Goal: Task Accomplishment & Management: Complete application form

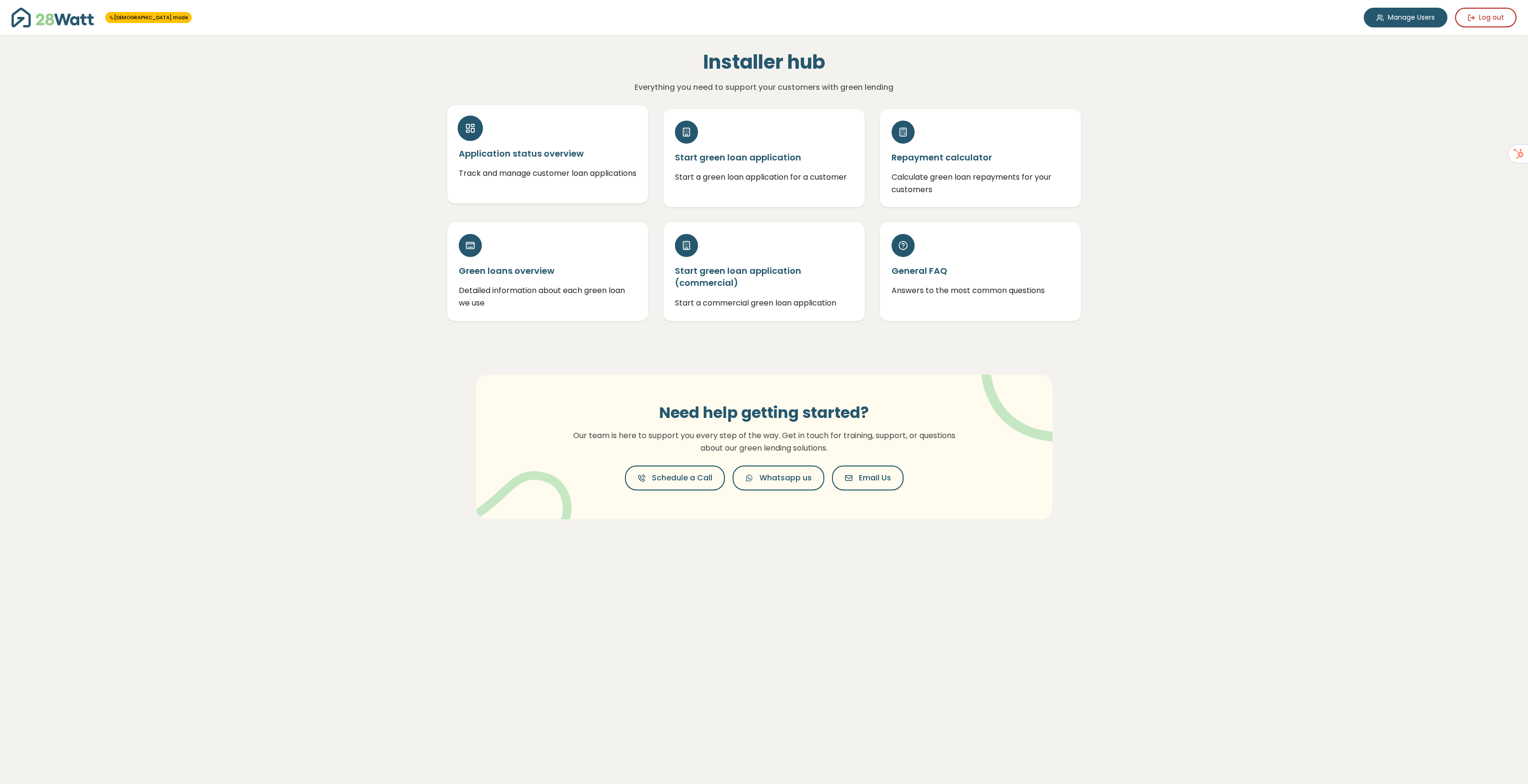
click at [540, 140] on div "Application status overview Track and manage customer loan applications" at bounding box center [547, 154] width 201 height 98
click at [744, 169] on p "Start a green loan application for a customer" at bounding box center [764, 173] width 178 height 12
click at [1019, 173] on p "Calculate green loan repayments for your customers" at bounding box center [981, 179] width 178 height 24
click at [542, 256] on div "Green loans overview Detailed information about each green loan we use" at bounding box center [547, 267] width 201 height 98
click at [948, 304] on div "General FAQ Answers to the most common questions" at bounding box center [981, 267] width 201 height 98
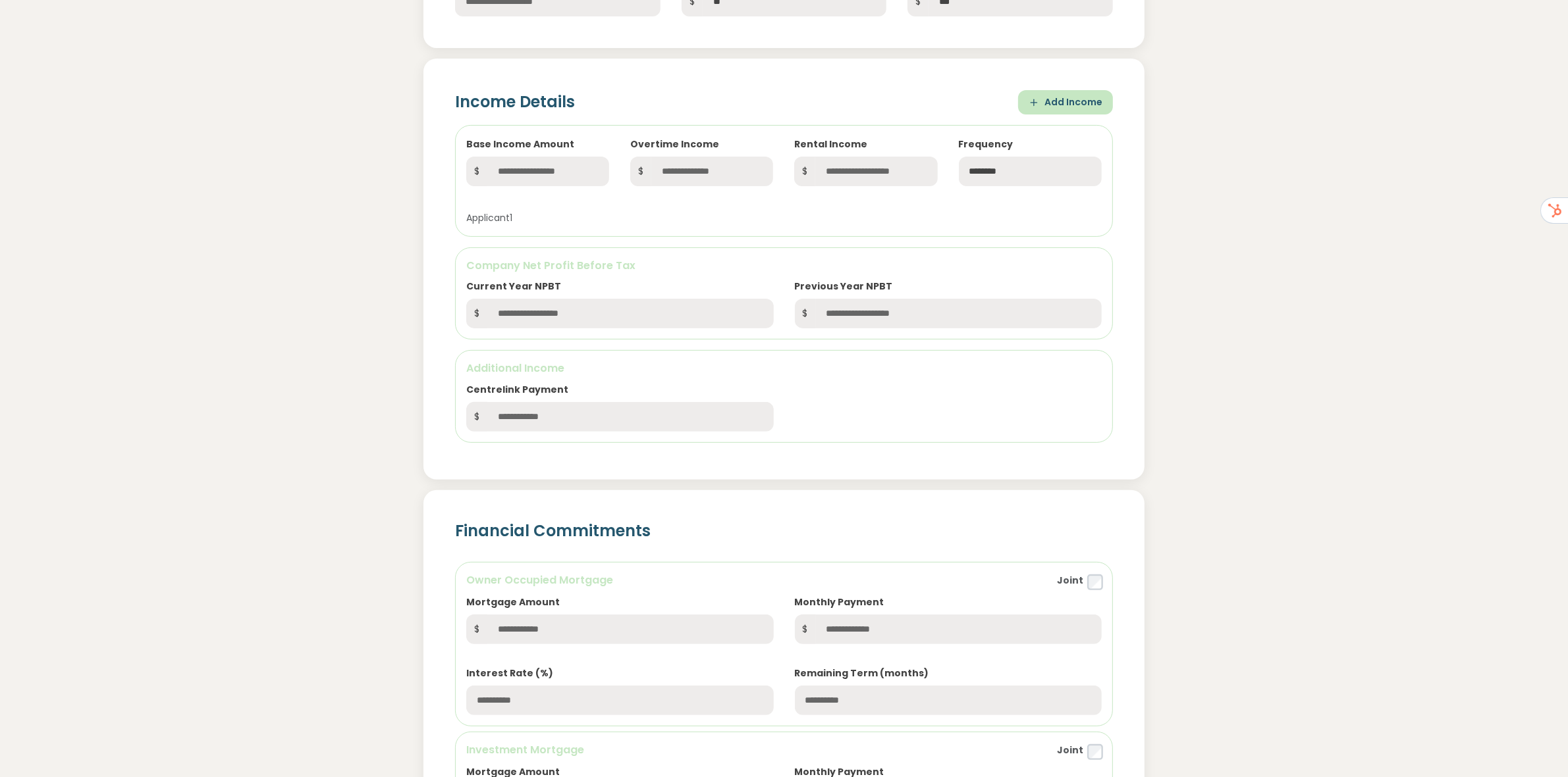
scroll to position [493, 0]
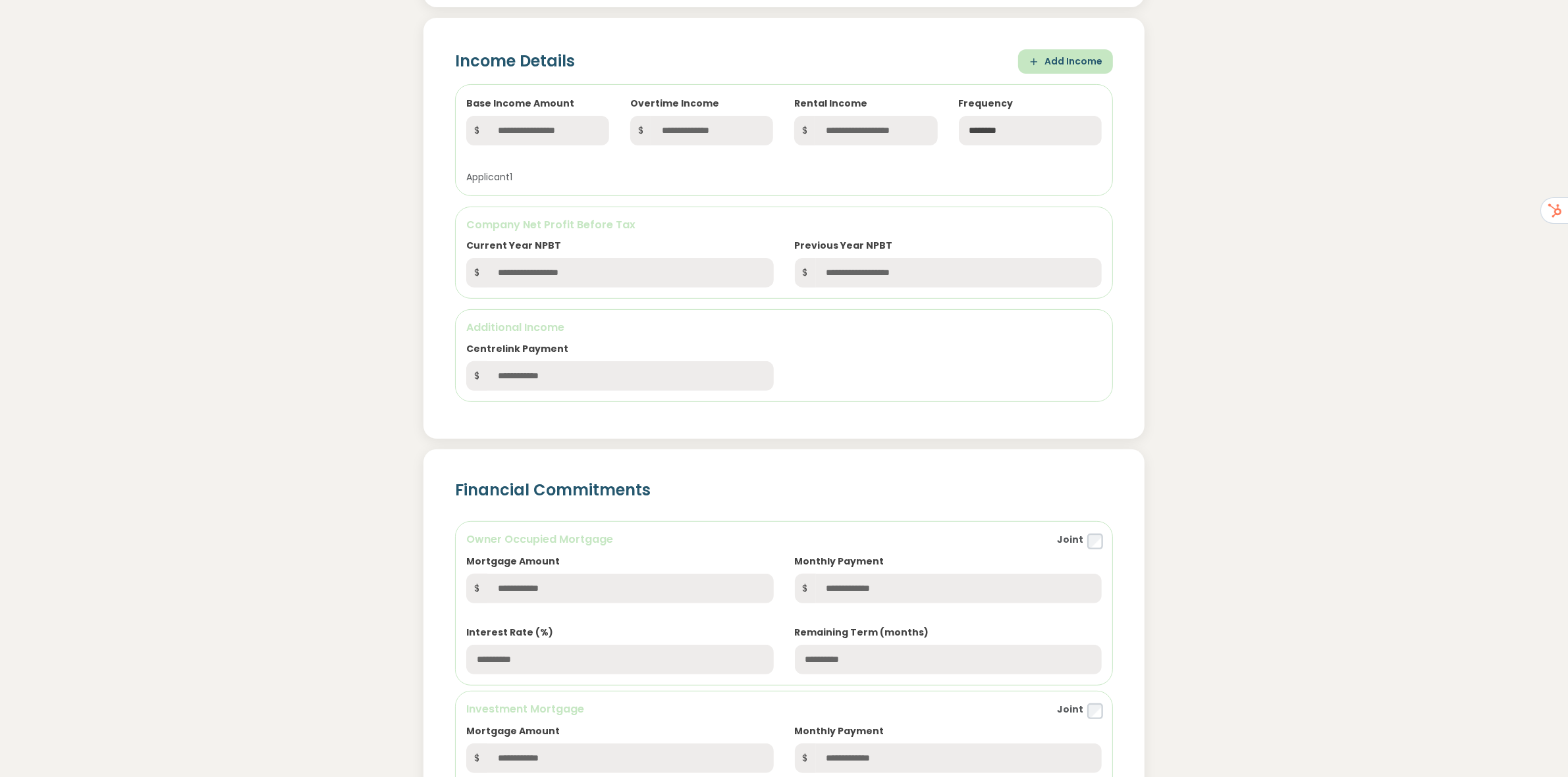
click at [1209, 227] on div "**********" at bounding box center [784, 218] width 891 height 442
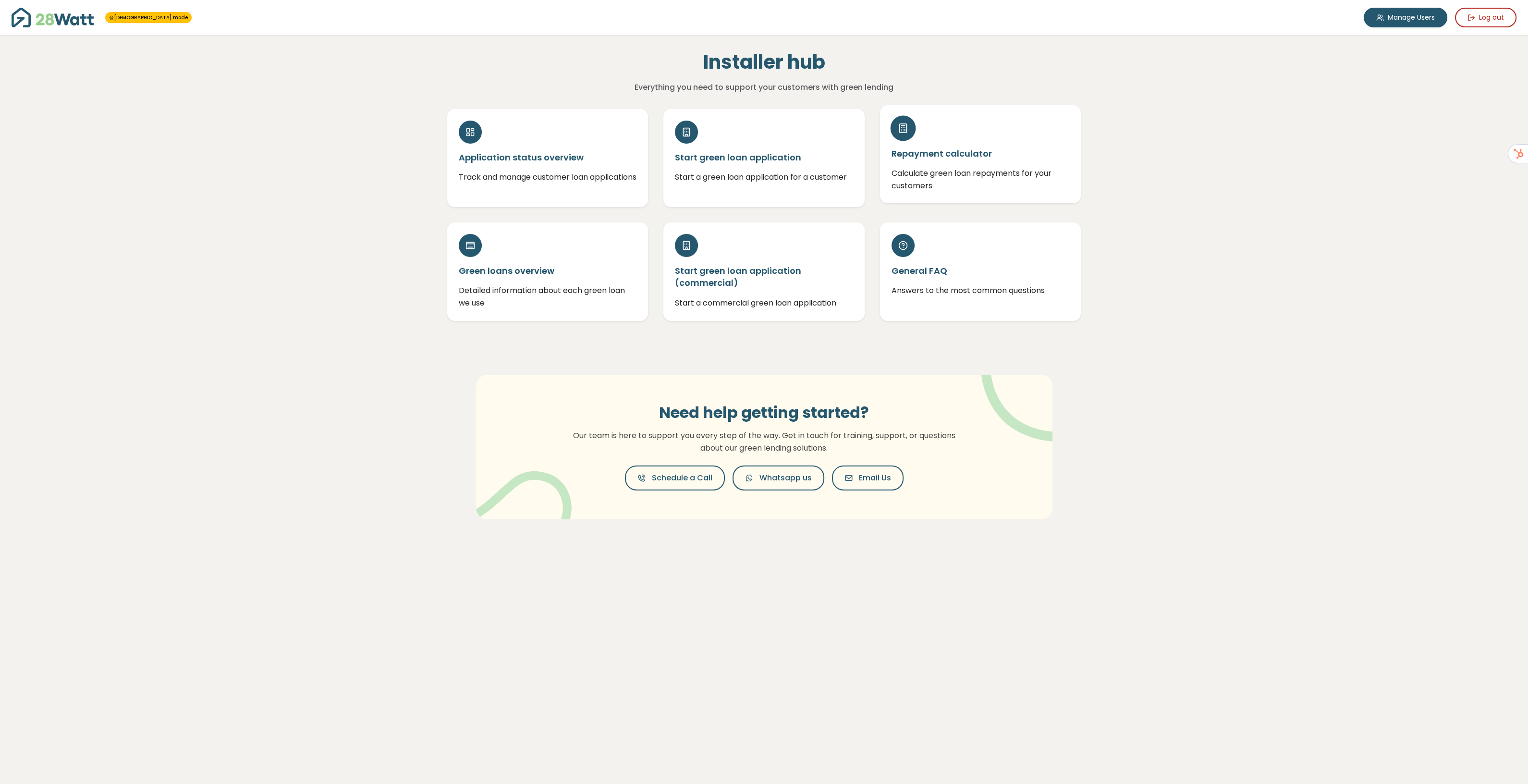
click at [953, 138] on div "Repayment calculator Calculate green loan repayments for your customers" at bounding box center [981, 154] width 201 height 98
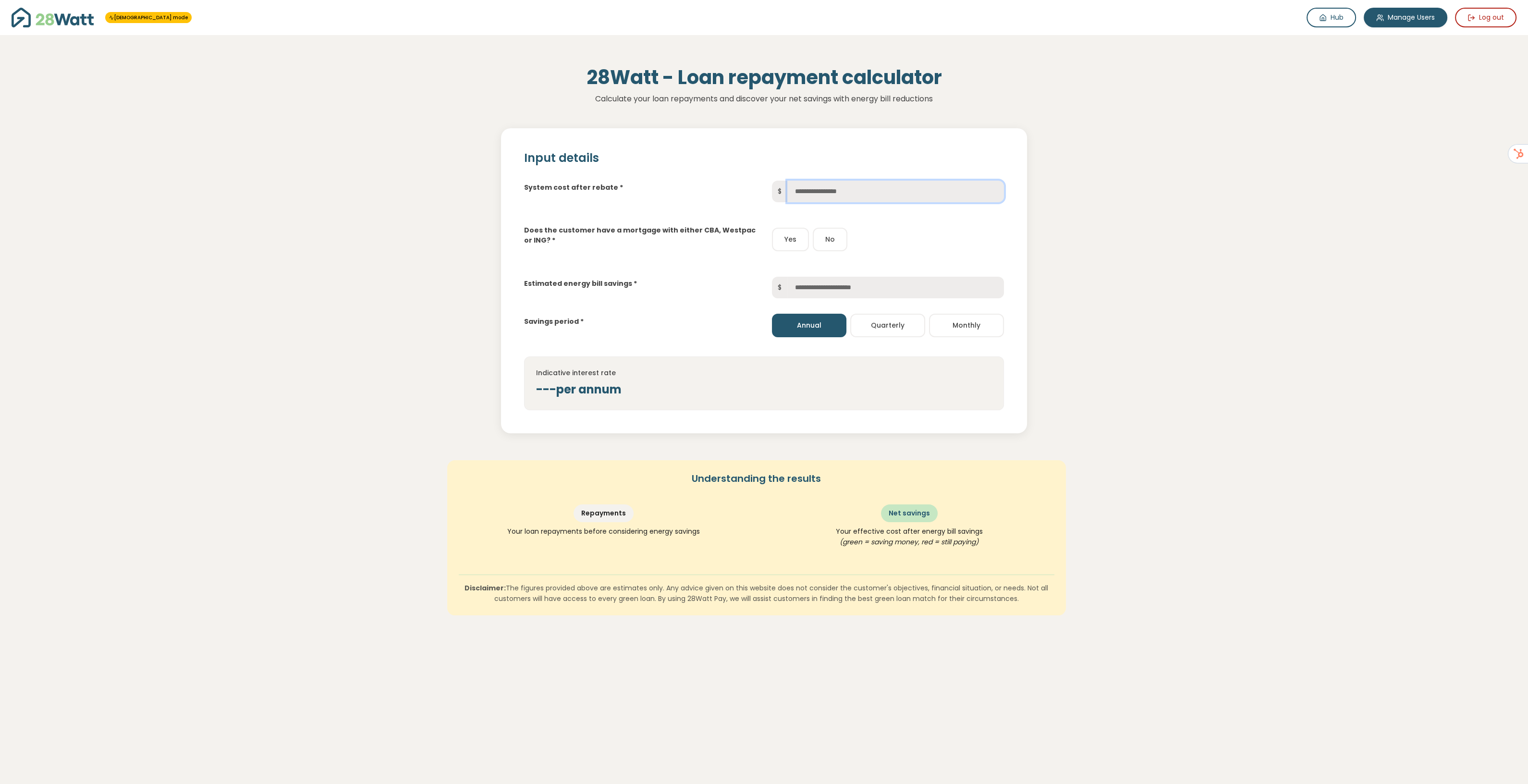
click at [804, 188] on input "text" at bounding box center [895, 191] width 217 height 21
type input "******"
click at [889, 238] on div "Yes No" at bounding box center [887, 240] width 232 height 24
click at [795, 232] on button "Yes" at bounding box center [790, 240] width 37 height 24
click at [839, 289] on input "text" at bounding box center [895, 287] width 217 height 21
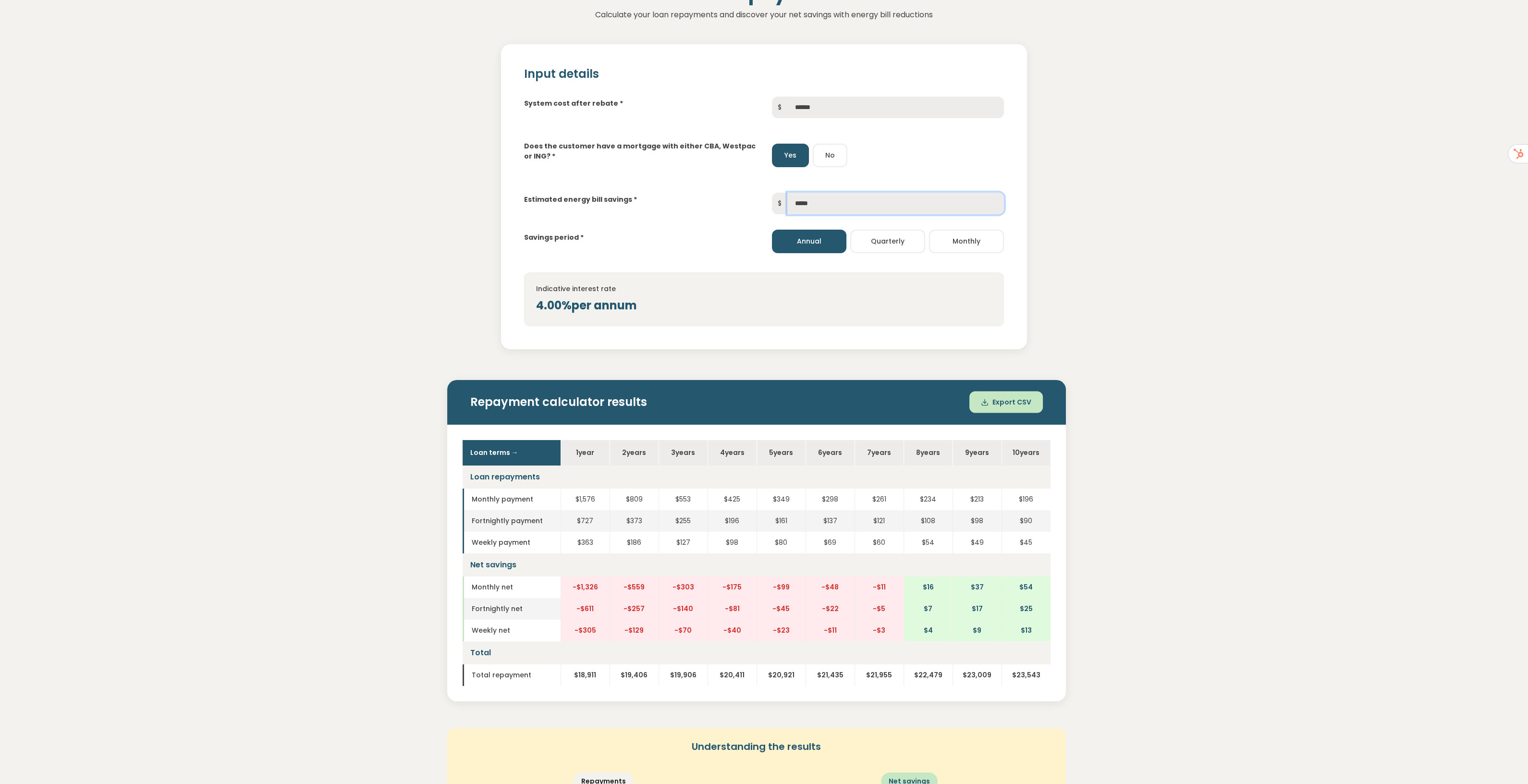
scroll to position [120, 0]
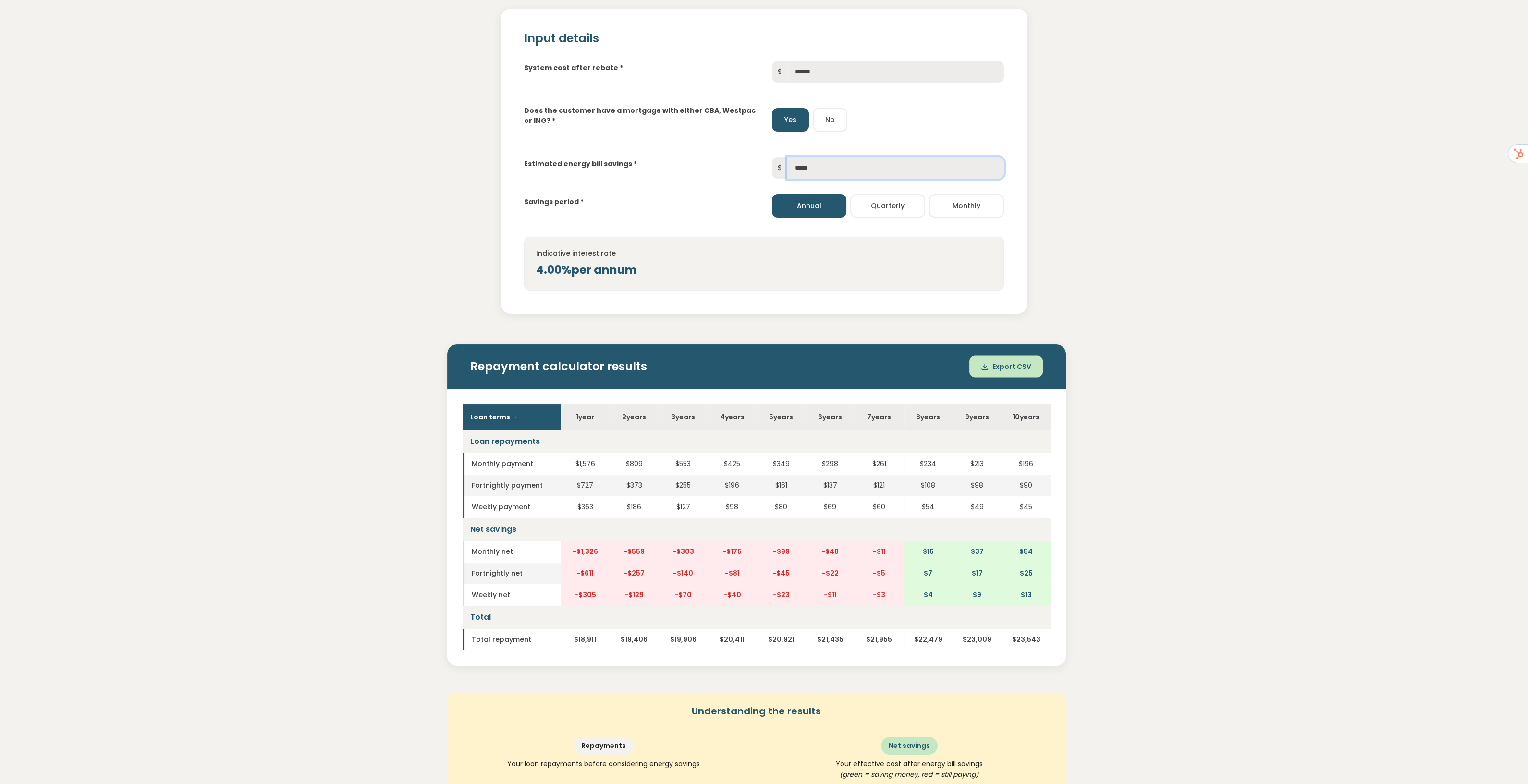
drag, startPoint x: 816, startPoint y: 168, endPoint x: 693, endPoint y: 171, distance: 123.0
click at [694, 171] on div "Estimated energy bill savings * $ *****" at bounding box center [764, 160] width 495 height 37
type input "*****"
click at [1371, 493] on div "28Watt - Loan repayment calculator Calculate your loan repayments and discover …" at bounding box center [764, 404] width 1528 height 979
drag, startPoint x: 867, startPoint y: 414, endPoint x: 892, endPoint y: 415, distance: 25.0
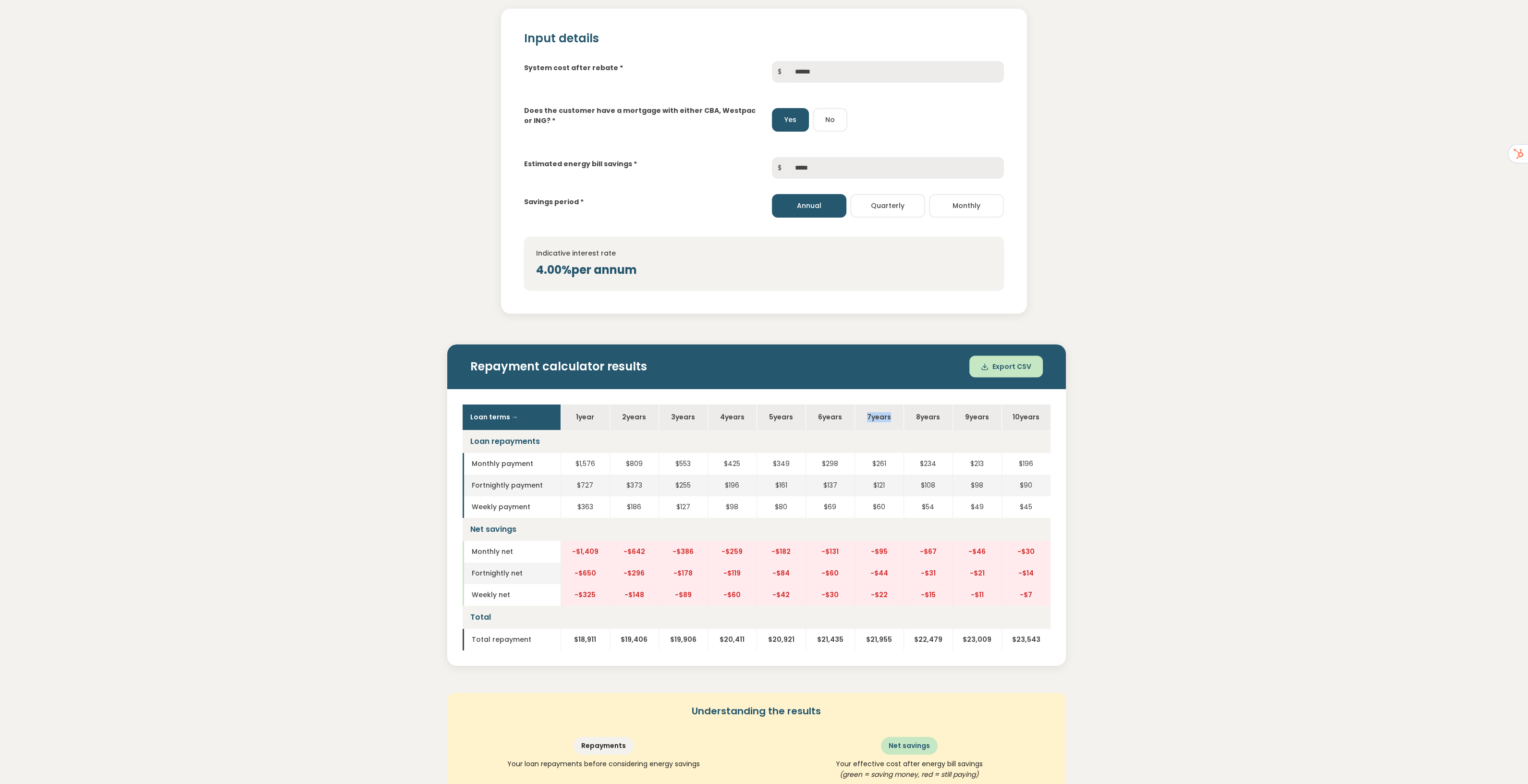
click at [892, 415] on th "7 year s" at bounding box center [879, 417] width 49 height 26
drag, startPoint x: 887, startPoint y: 462, endPoint x: 873, endPoint y: 462, distance: 14.0
click at [873, 462] on td "$261" at bounding box center [879, 464] width 49 height 21
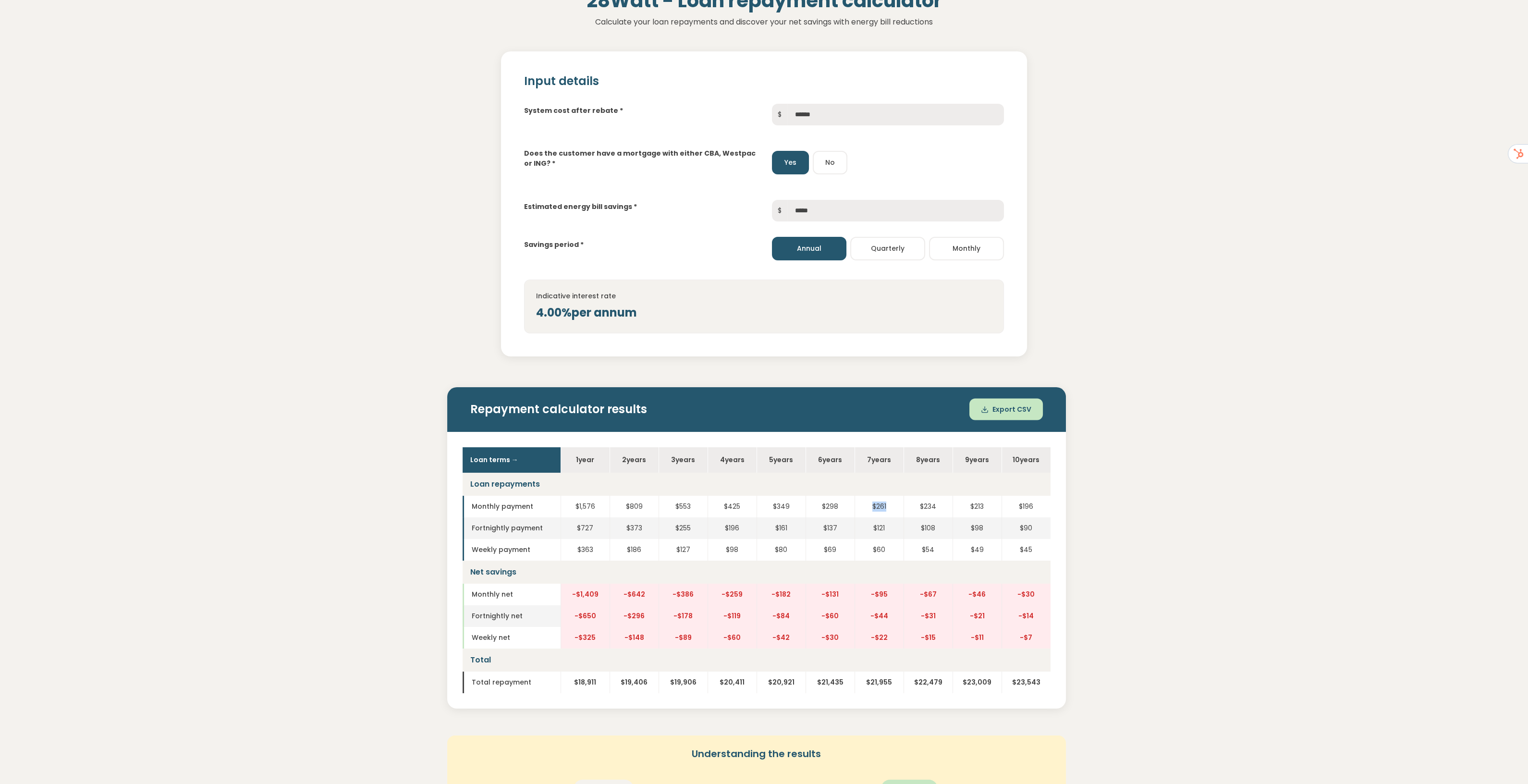
scroll to position [0, 0]
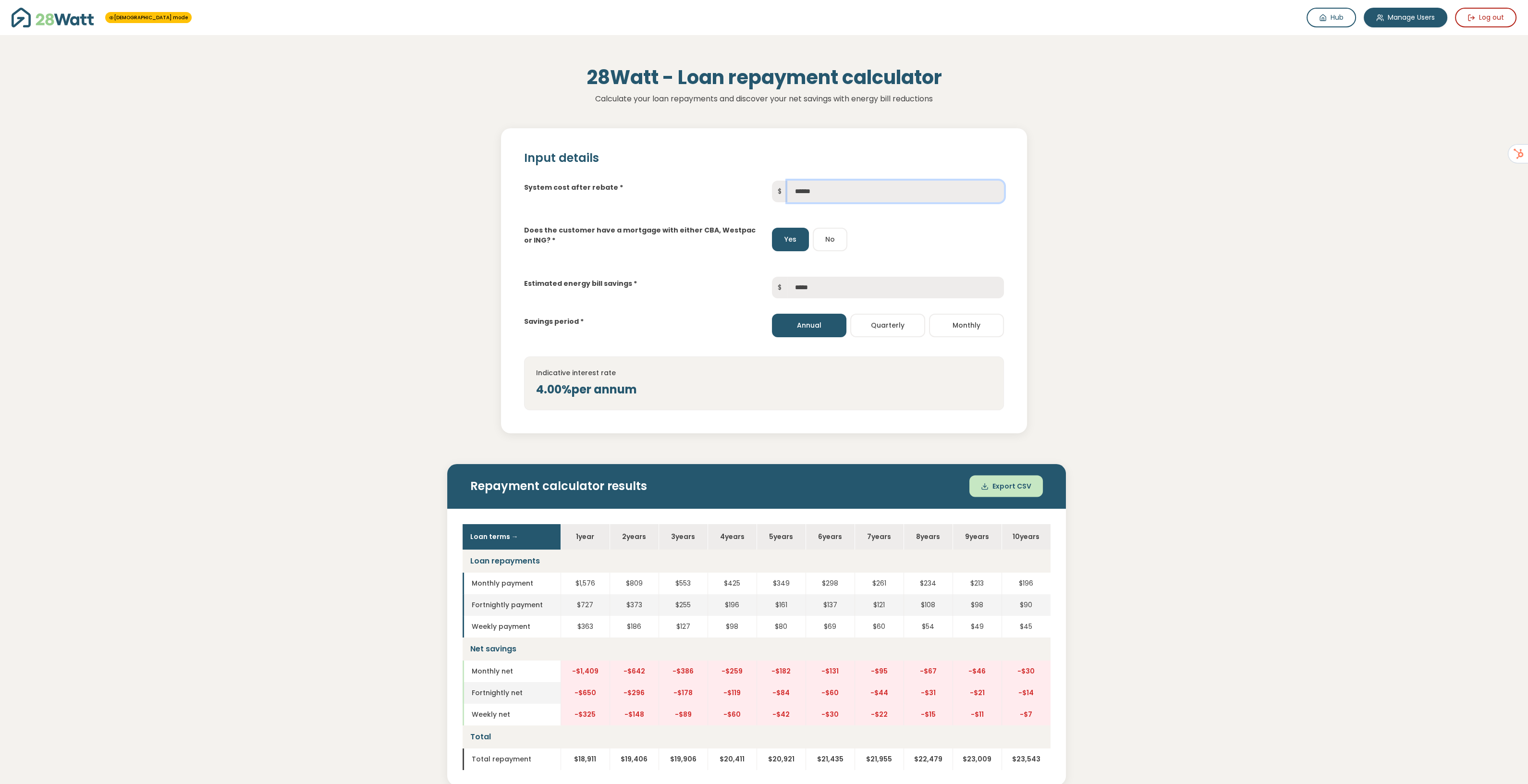
click at [800, 191] on input "******" at bounding box center [895, 191] width 217 height 21
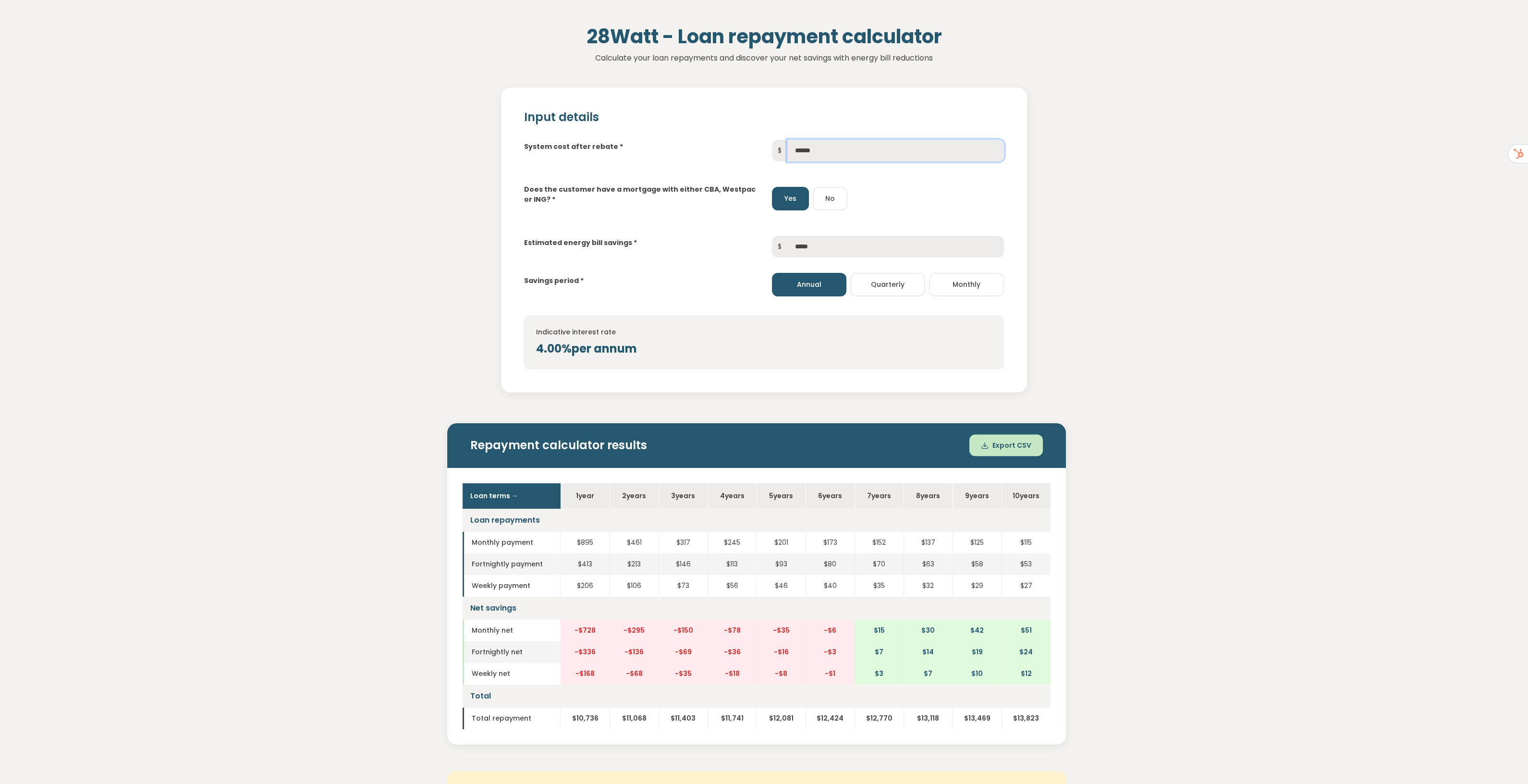
scroll to position [59, 0]
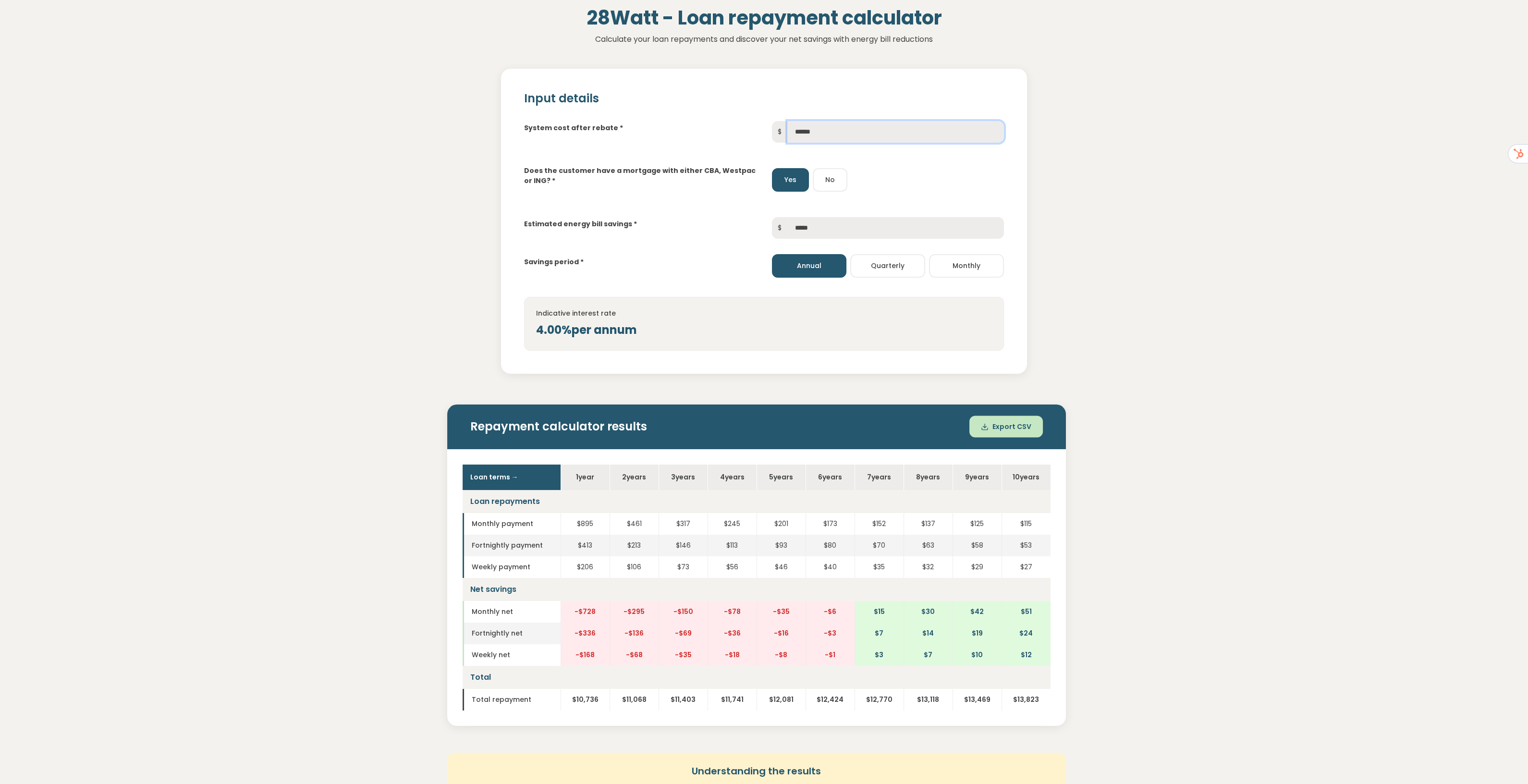
type input "******"
drag, startPoint x: 886, startPoint y: 522, endPoint x: 872, endPoint y: 522, distance: 14.0
click at [872, 522] on td "$152" at bounding box center [879, 524] width 49 height 21
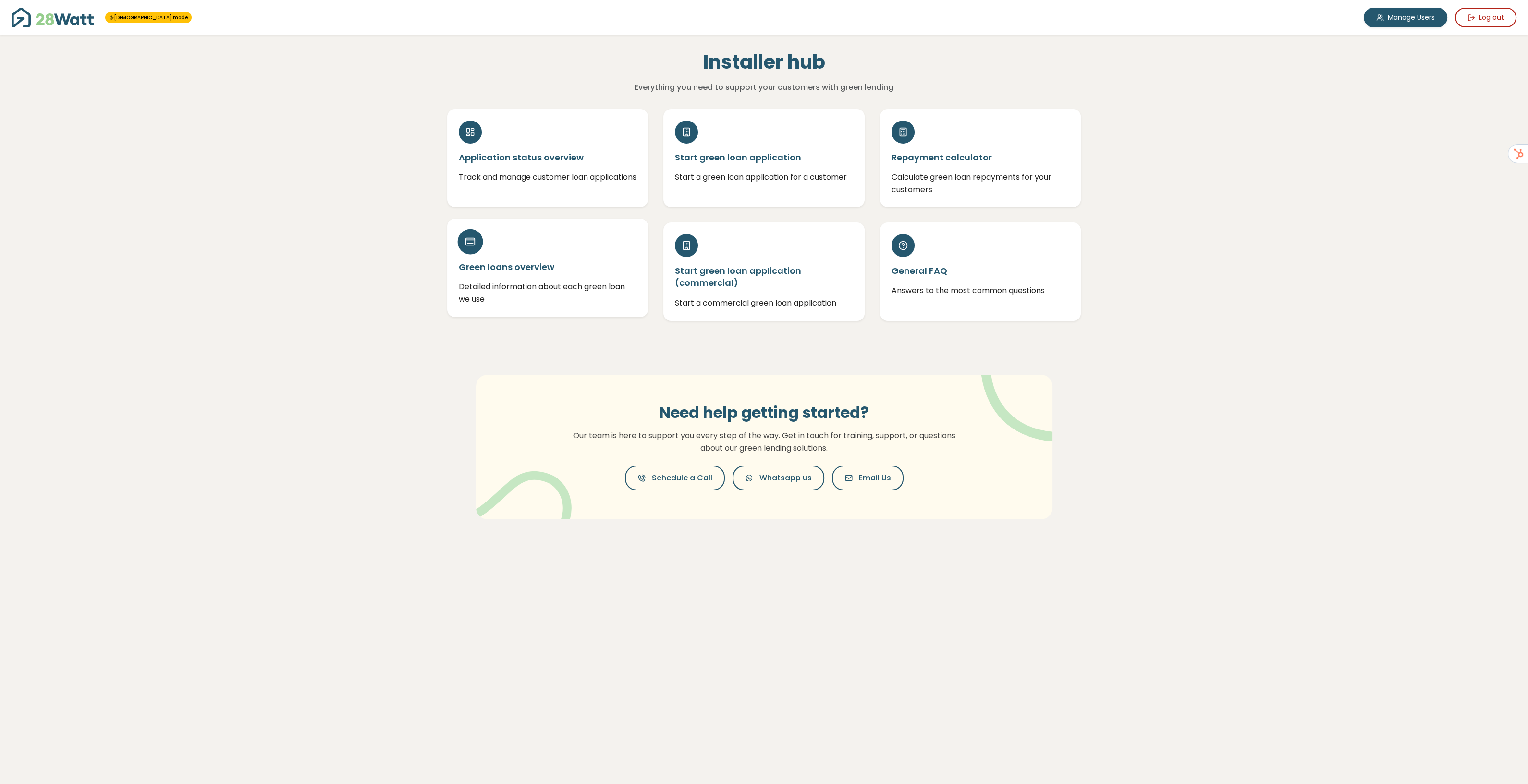
click at [431, 351] on div "Installer hub Everything you need to support your customers with green lending …" at bounding box center [764, 304] width 692 height 538
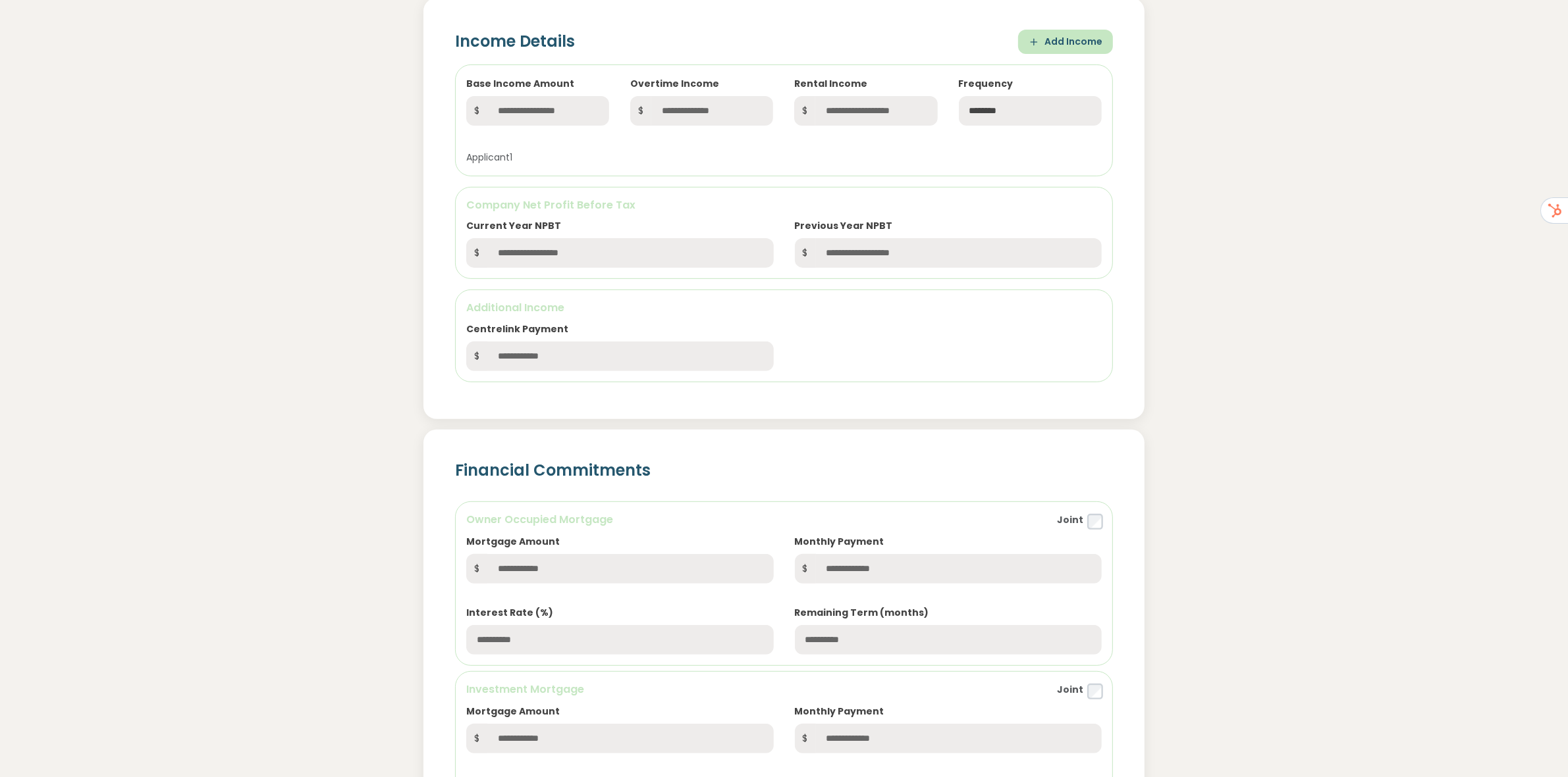
scroll to position [493, 0]
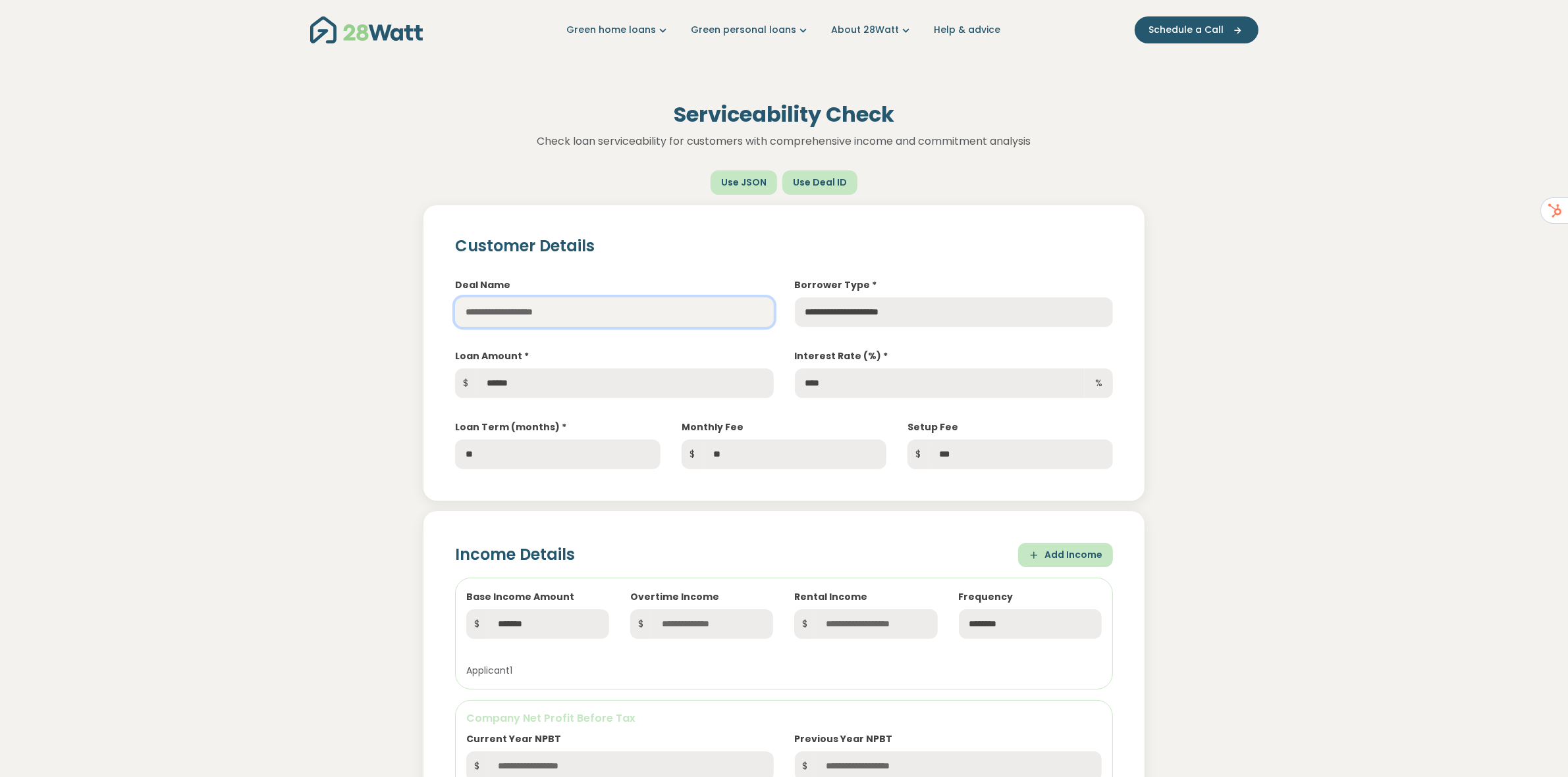
click at [544, 310] on input "text" at bounding box center [614, 312] width 318 height 29
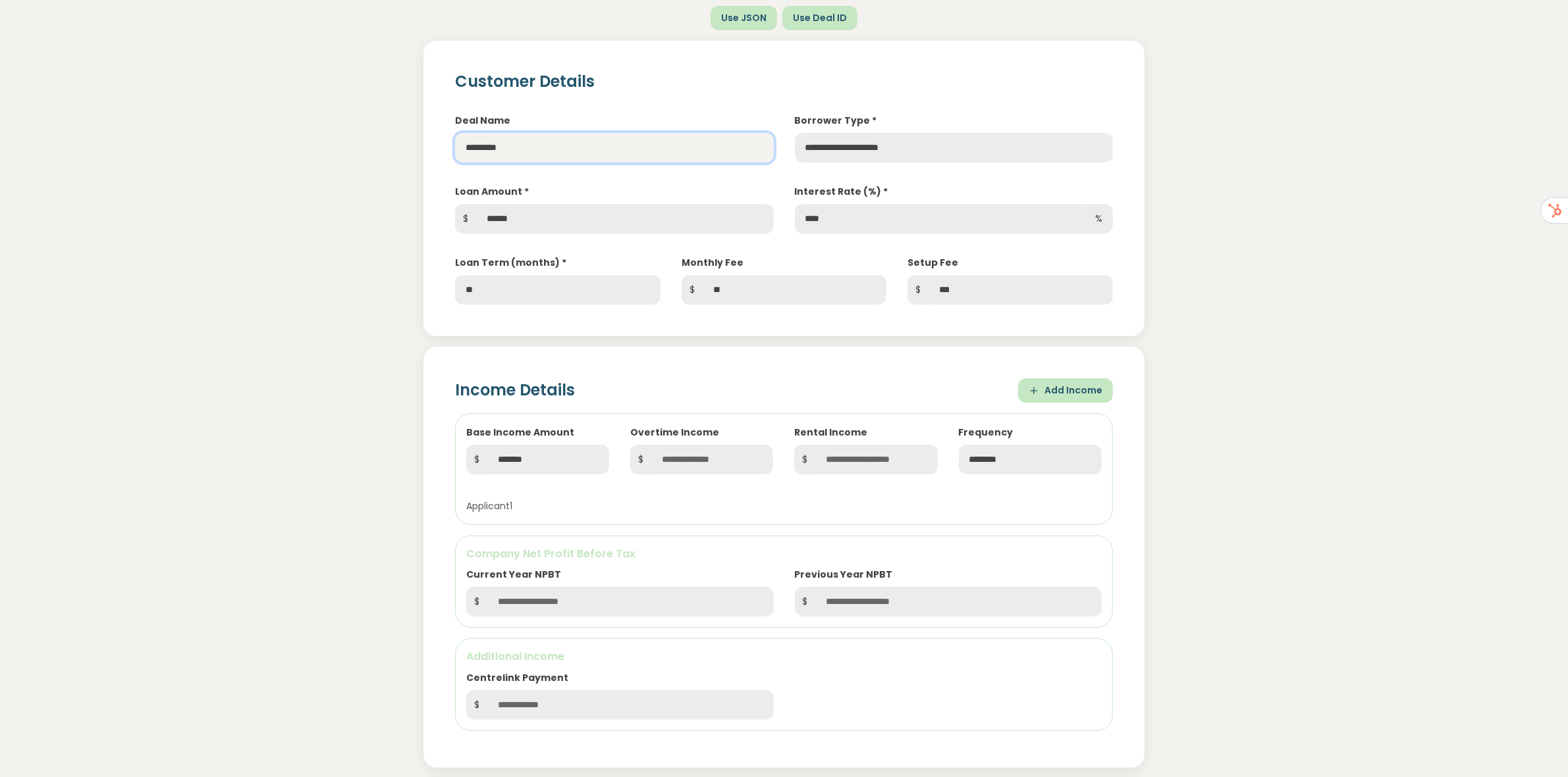
scroll to position [329, 0]
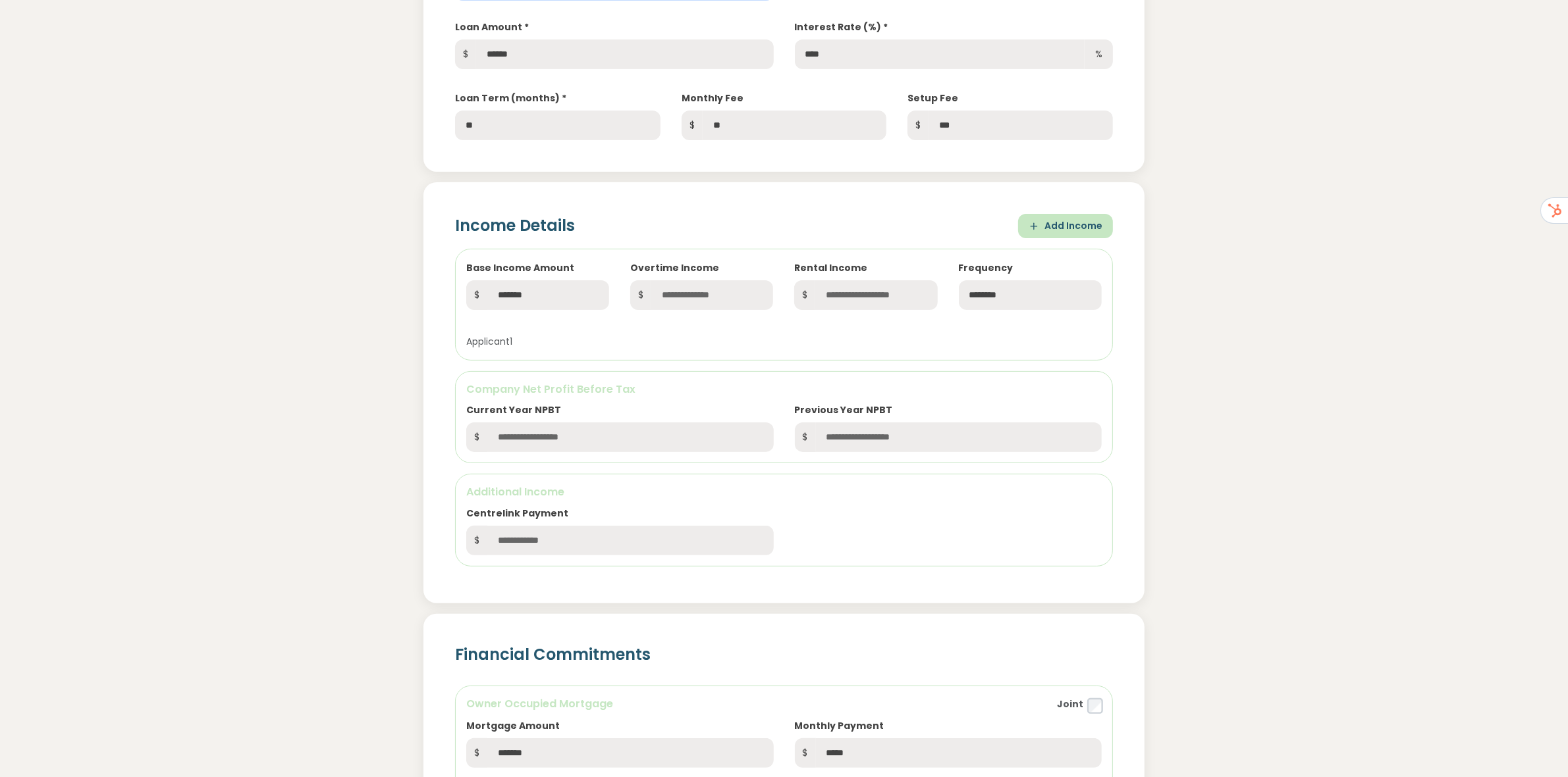
type input "*********"
click at [699, 293] on input "text" at bounding box center [712, 295] width 122 height 29
type input "*"
click at [864, 296] on input "text" at bounding box center [877, 295] width 122 height 29
type input "*"
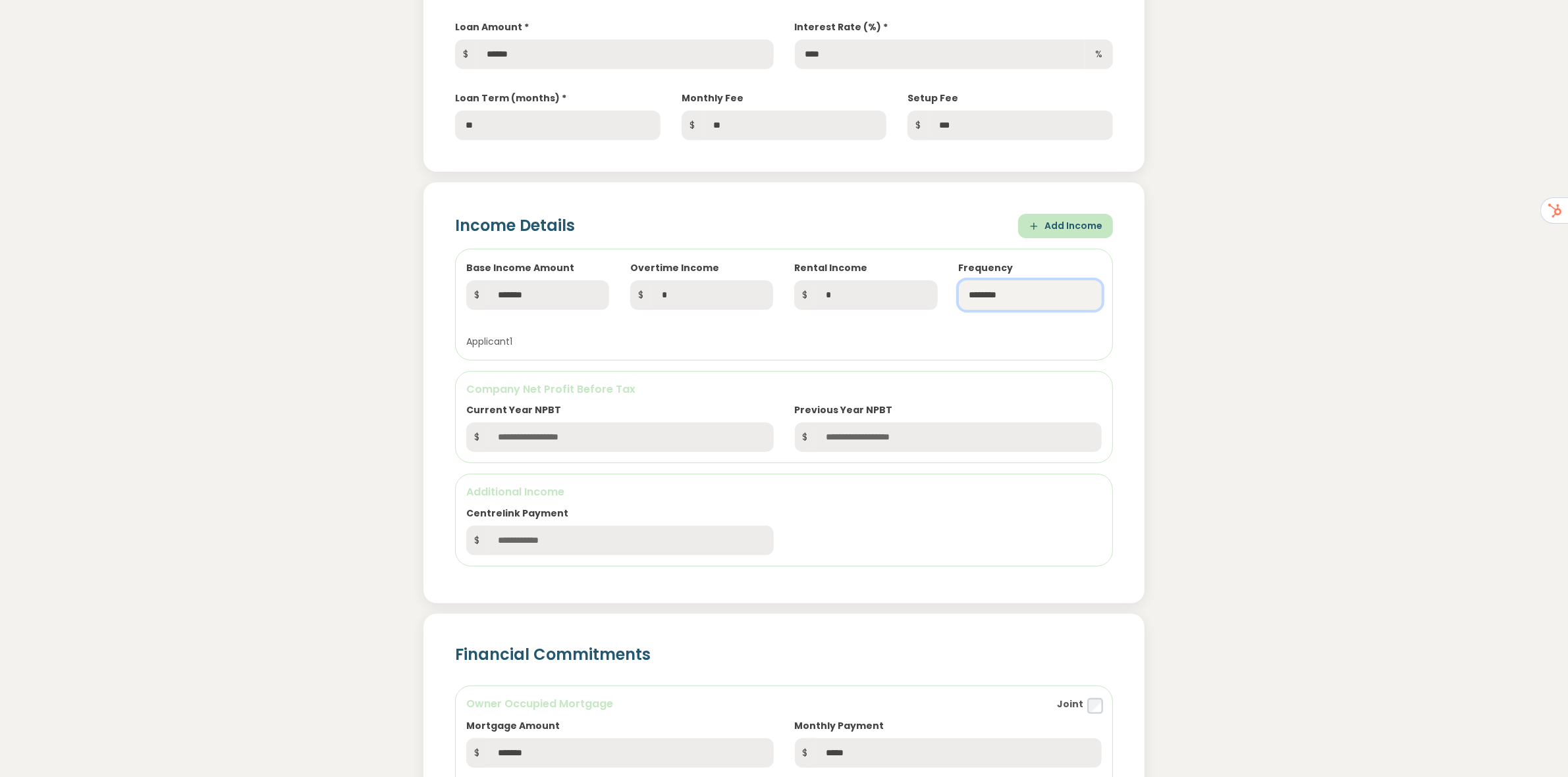
click at [1006, 294] on select "**********" at bounding box center [1030, 295] width 143 height 29
click at [1006, 299] on select "**********" at bounding box center [1030, 295] width 143 height 29
click at [614, 440] on input "text" at bounding box center [629, 437] width 285 height 29
type input "*"
click at [841, 431] on input "text" at bounding box center [958, 437] width 285 height 29
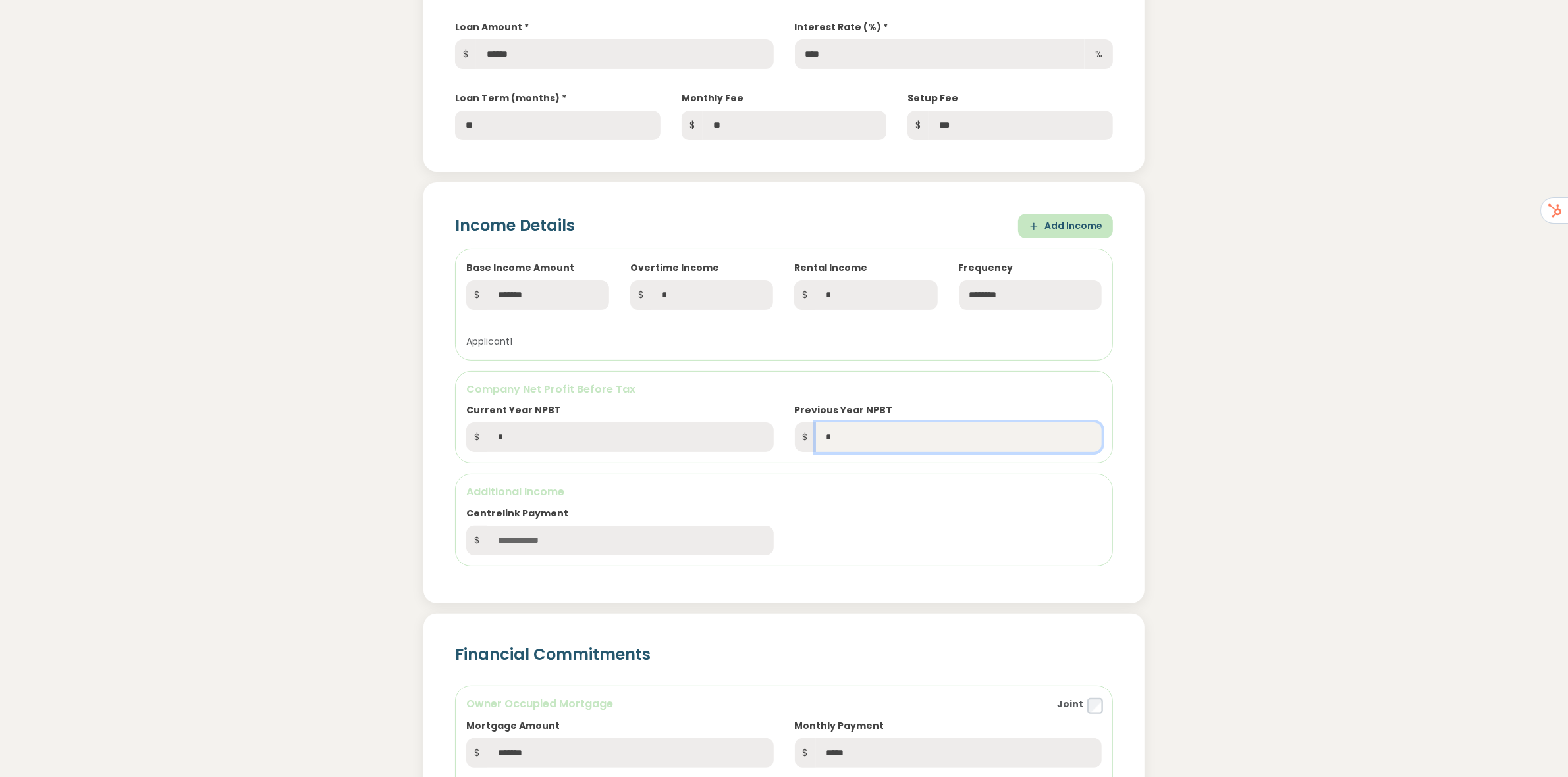
type input "*"
click at [579, 553] on input "text" at bounding box center [629, 540] width 285 height 29
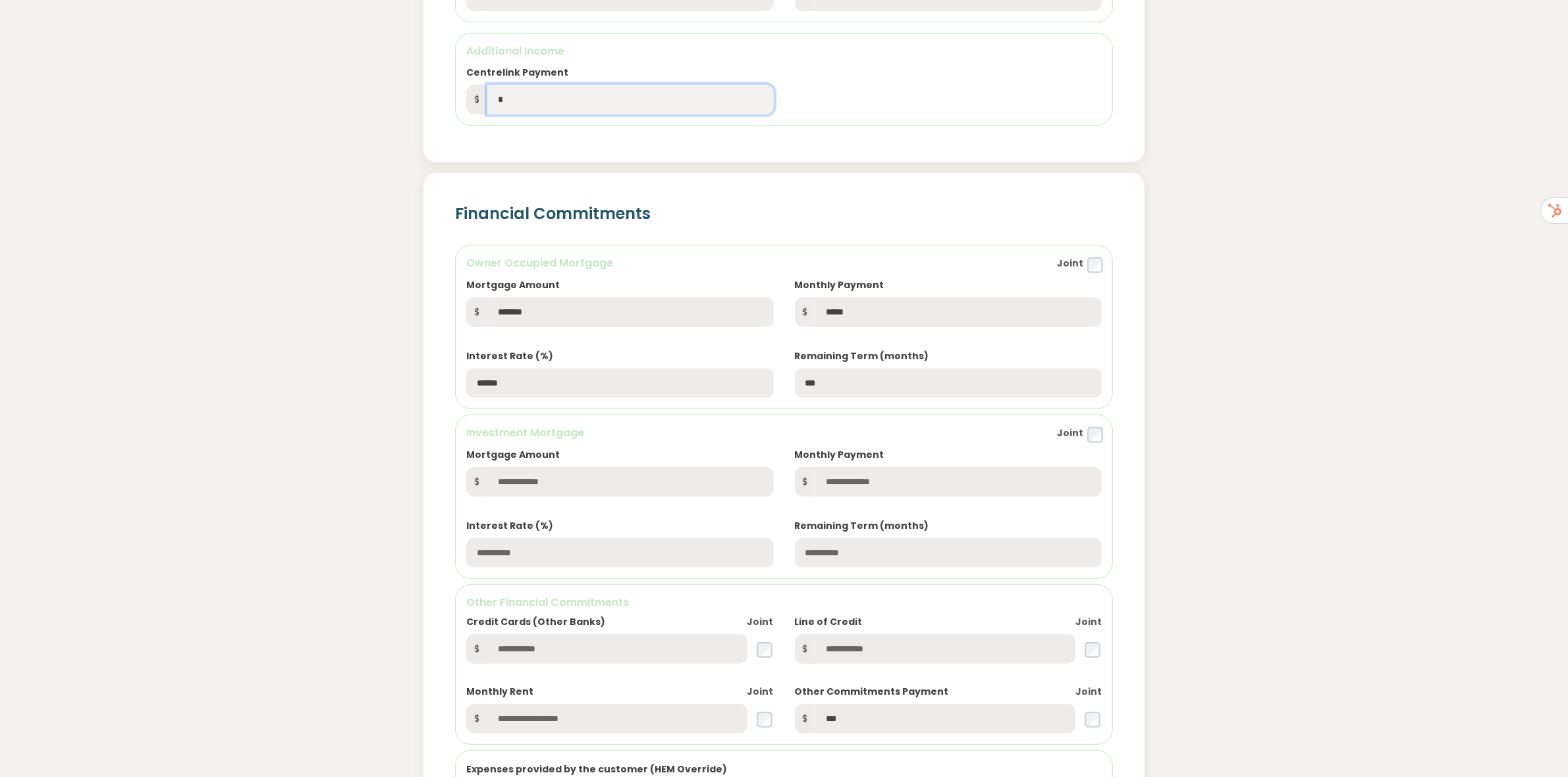
scroll to position [823, 0]
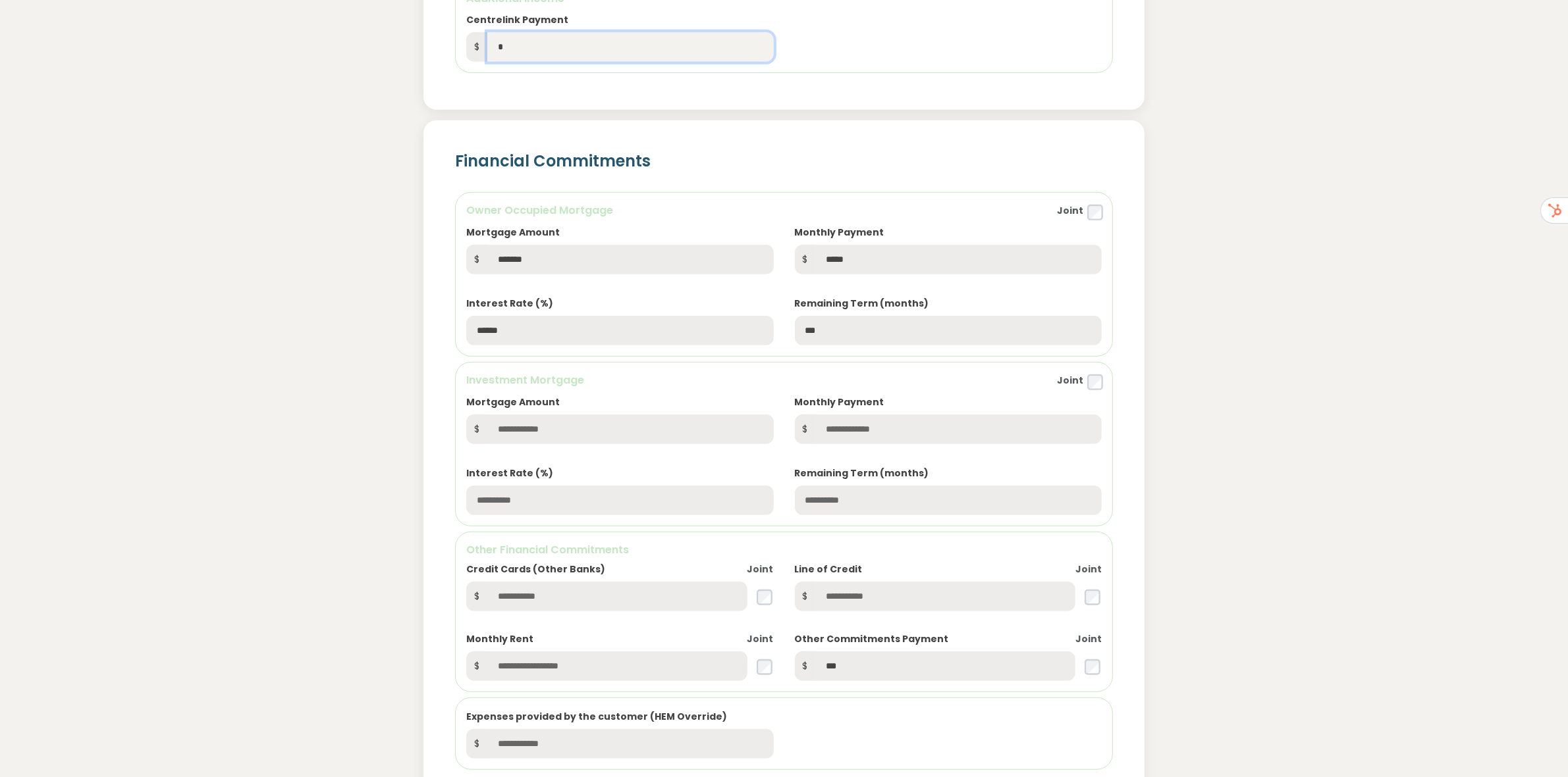
type input "*"
click at [591, 430] on input "text" at bounding box center [629, 429] width 285 height 29
type input "*"
click at [834, 432] on input "text" at bounding box center [958, 429] width 285 height 29
type input "*"
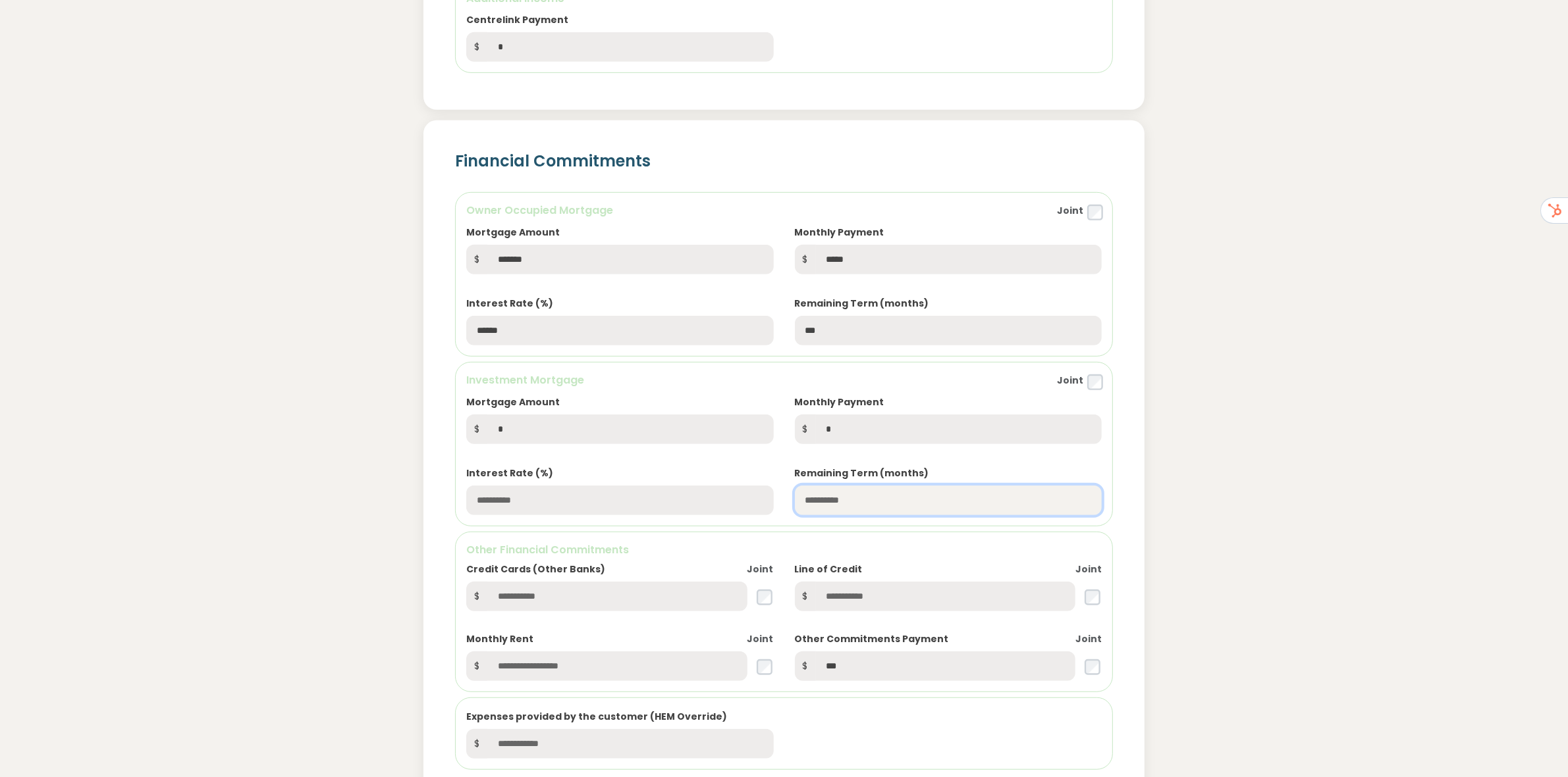
click at [835, 501] on input "text" at bounding box center [947, 501] width 307 height 29
type input "*"
click at [653, 499] on input "text" at bounding box center [619, 501] width 307 height 29
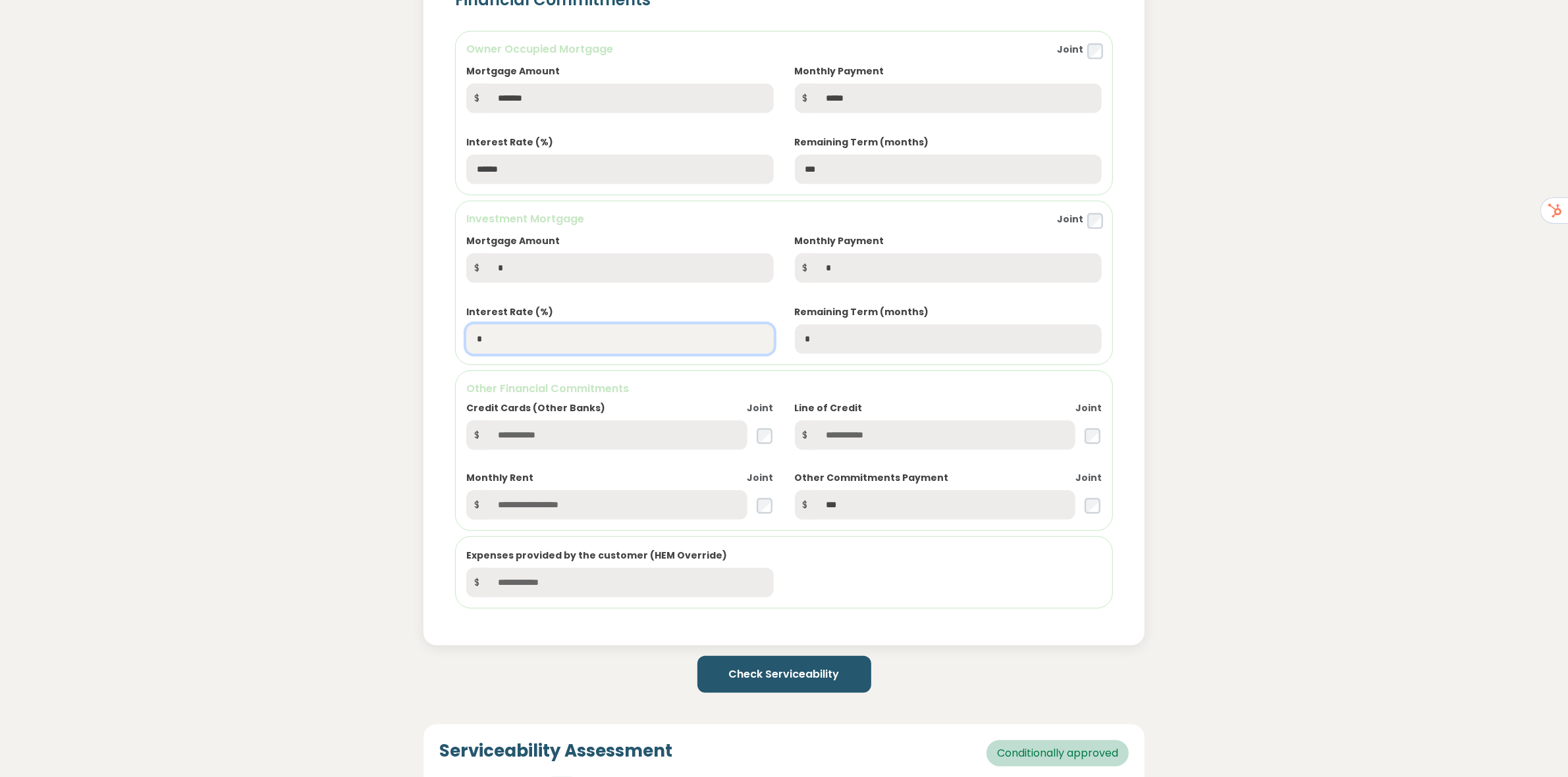
scroll to position [988, 0]
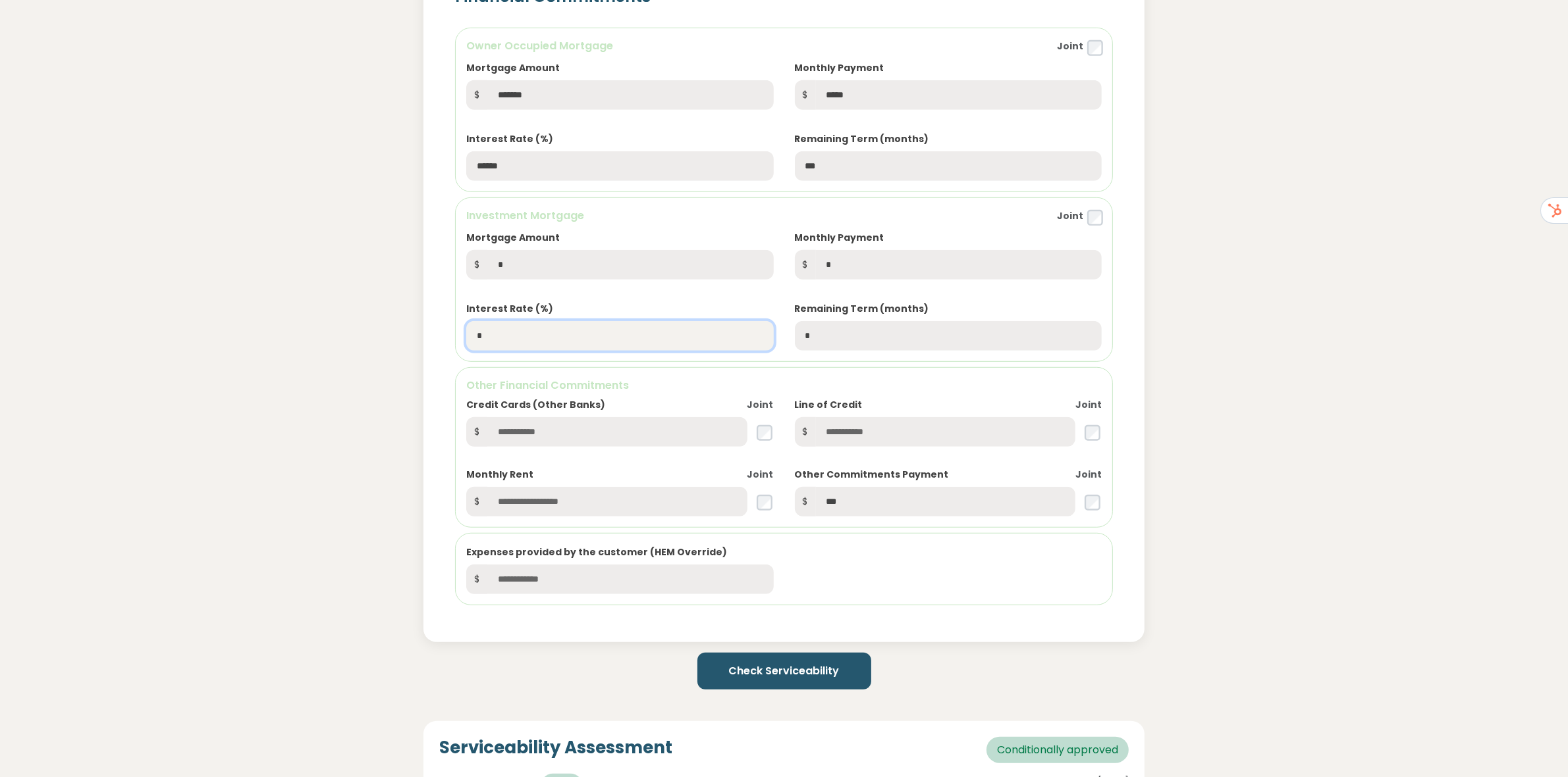
type input "*"
click at [606, 434] on input "text" at bounding box center [616, 432] width 259 height 29
type input "*"
click at [837, 428] on input "text" at bounding box center [945, 432] width 259 height 29
type input "*"
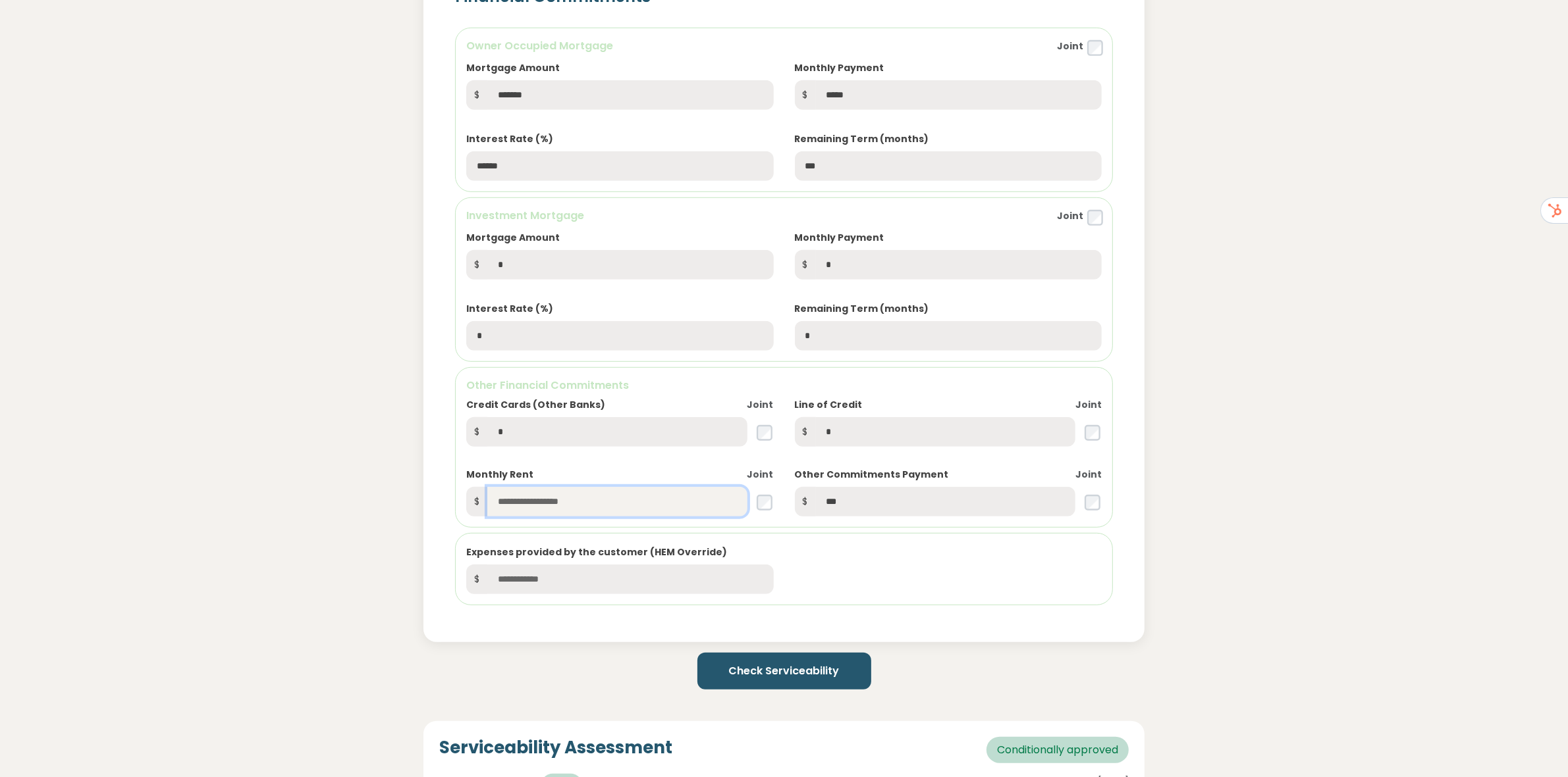
click at [573, 507] on input "text" at bounding box center [616, 501] width 259 height 29
type input "*"
click at [561, 582] on input "text" at bounding box center [629, 579] width 285 height 29
click at [786, 673] on button "Check Serviceability" at bounding box center [785, 671] width 174 height 37
click at [555, 265] on input "*" at bounding box center [629, 265] width 285 height 29
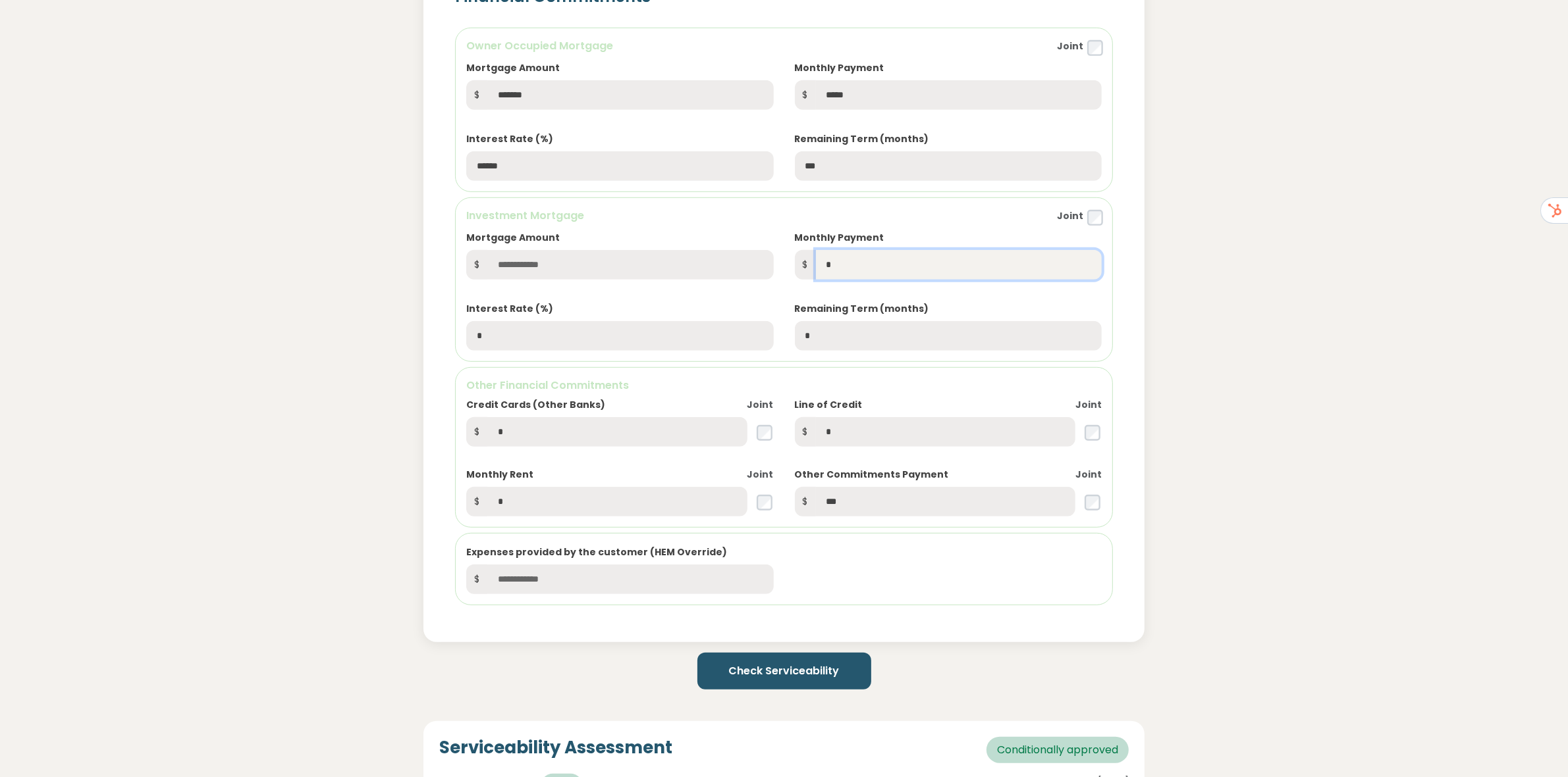
click at [850, 260] on input "*" at bounding box center [958, 265] width 285 height 29
click at [826, 337] on input "*" at bounding box center [947, 336] width 307 height 29
click at [540, 337] on input "*" at bounding box center [619, 336] width 307 height 29
click at [535, 431] on input "*" at bounding box center [616, 432] width 259 height 29
click at [878, 432] on input "*" at bounding box center [945, 432] width 259 height 29
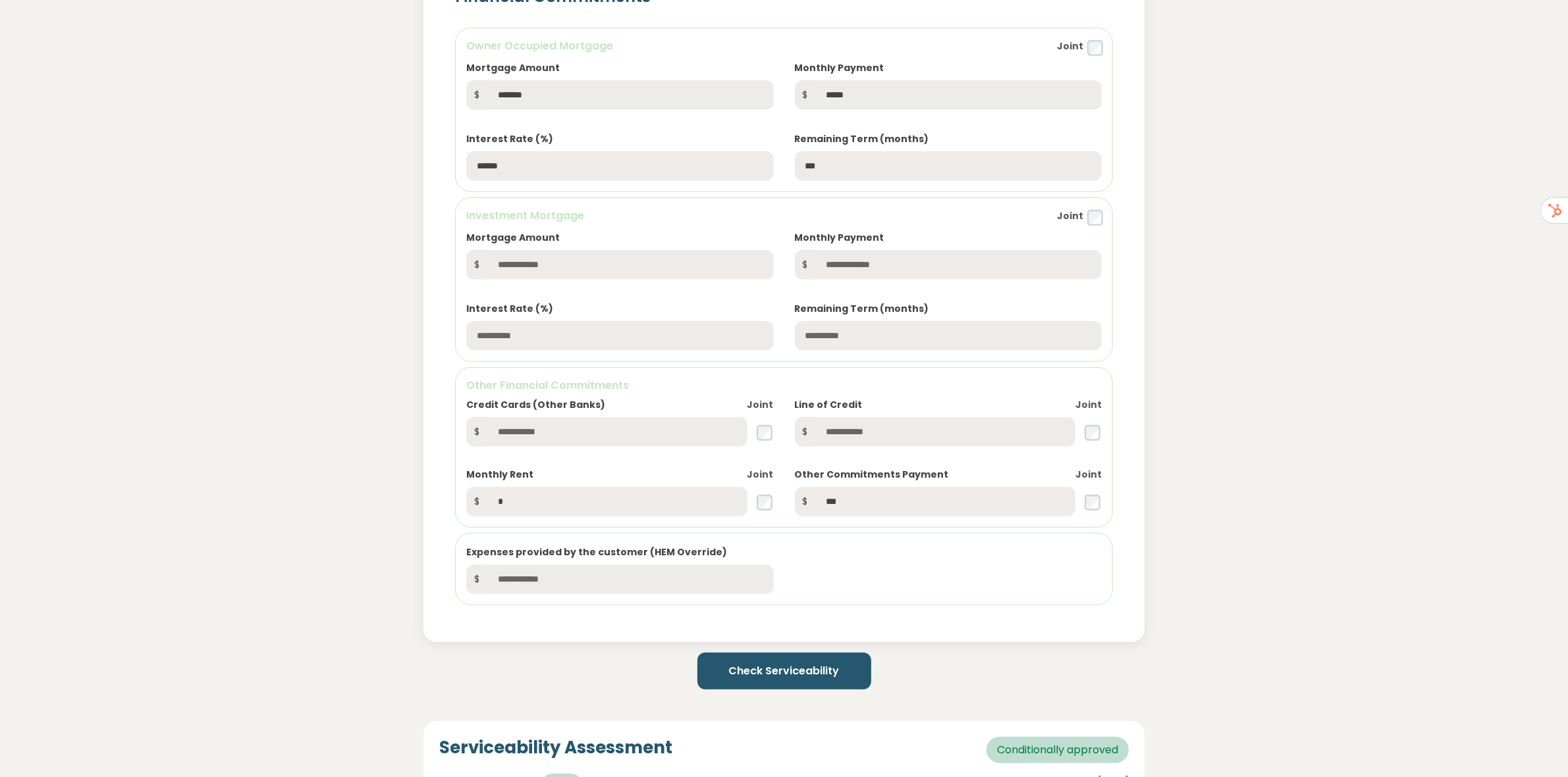
click at [581, 485] on div "Monthly Rent Joint" at bounding box center [619, 477] width 307 height 19
click at [581, 492] on input "*" at bounding box center [616, 501] width 259 height 29
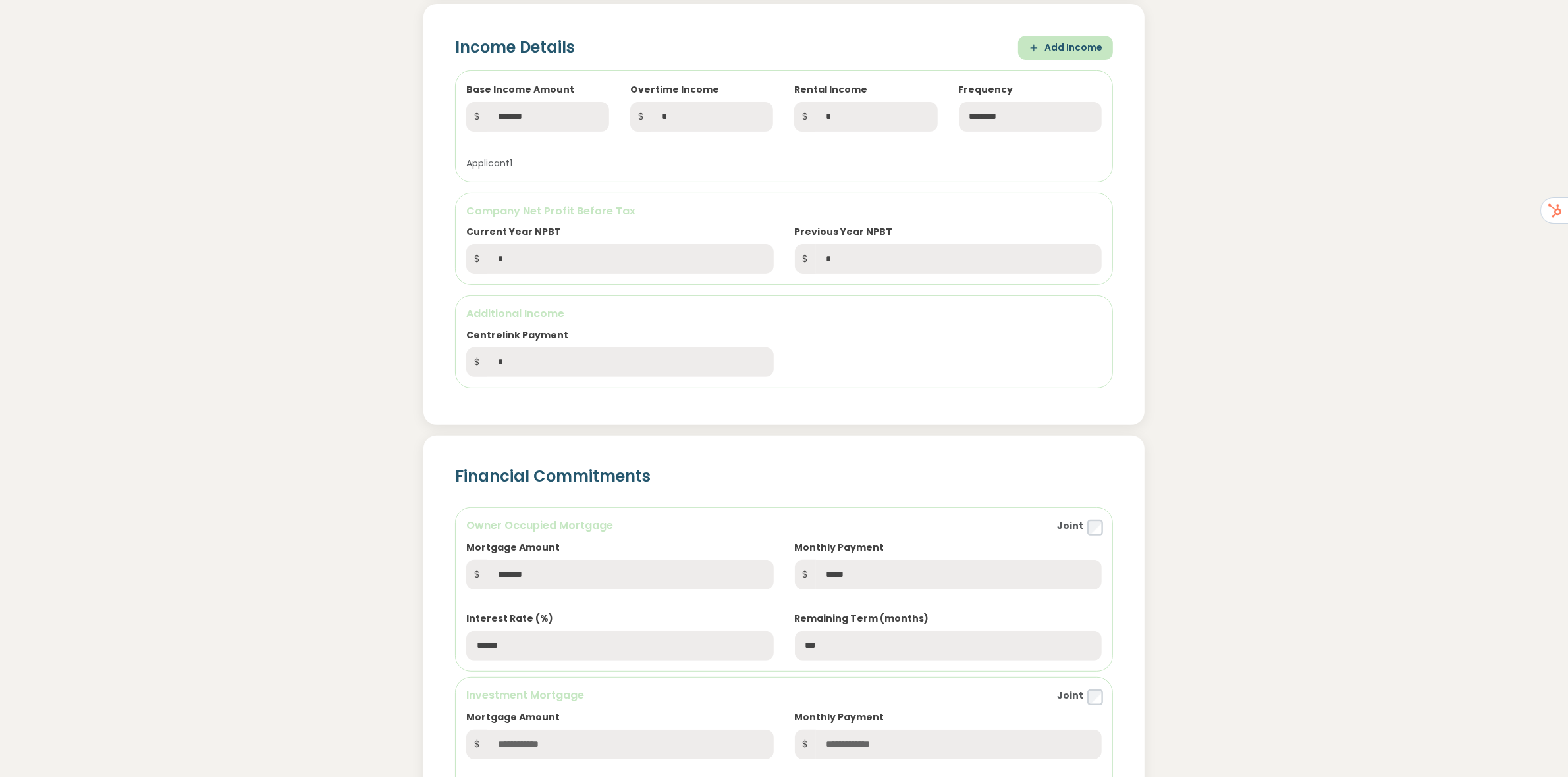
scroll to position [493, 0]
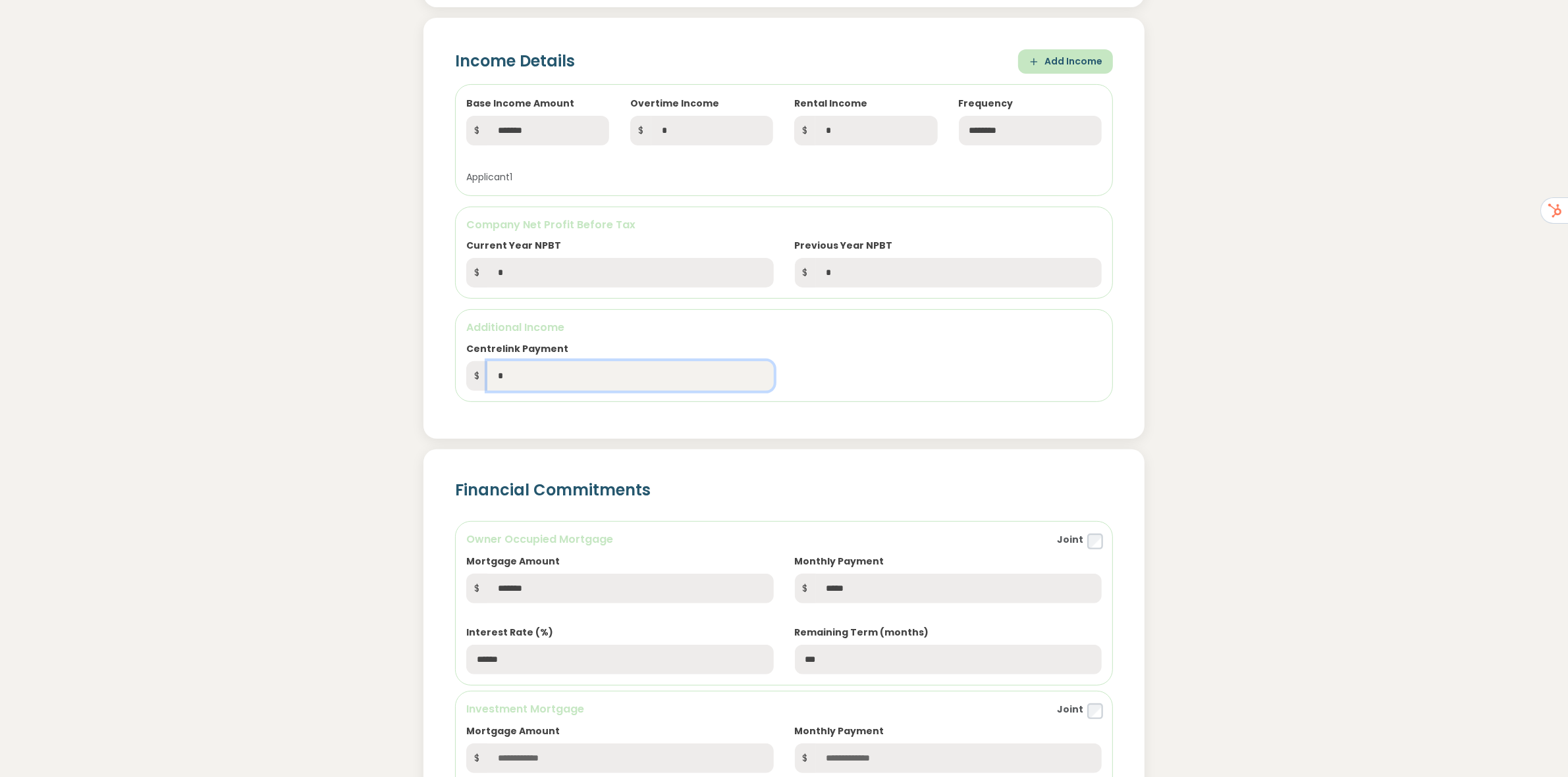
click at [564, 380] on input "*" at bounding box center [629, 376] width 285 height 29
click at [560, 276] on input "*" at bounding box center [629, 272] width 285 height 29
click at [854, 269] on input "*" at bounding box center [958, 272] width 285 height 29
click at [696, 125] on input "*" at bounding box center [712, 131] width 122 height 29
click at [843, 129] on input "*" at bounding box center [877, 131] width 122 height 29
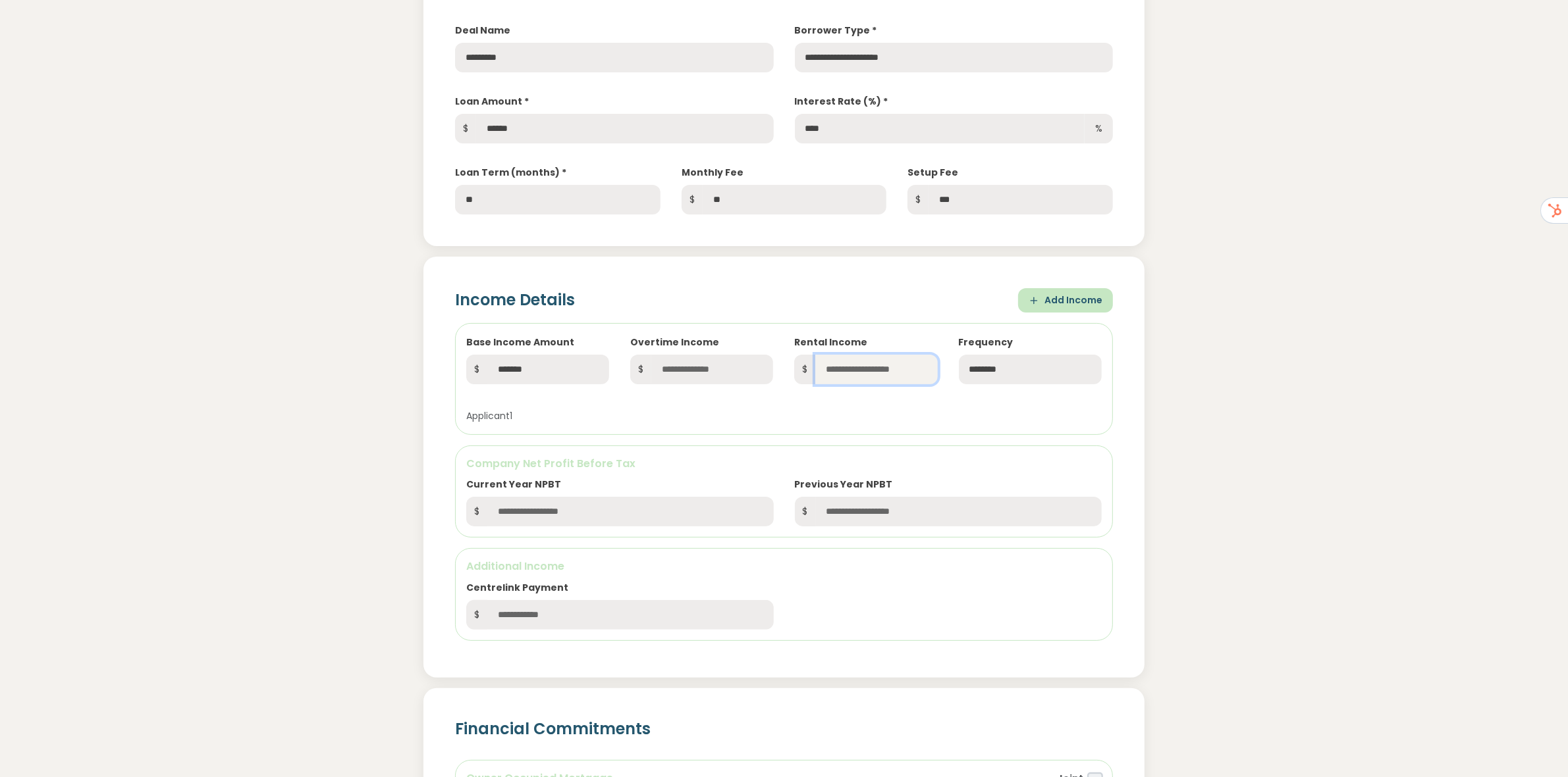
scroll to position [247, 0]
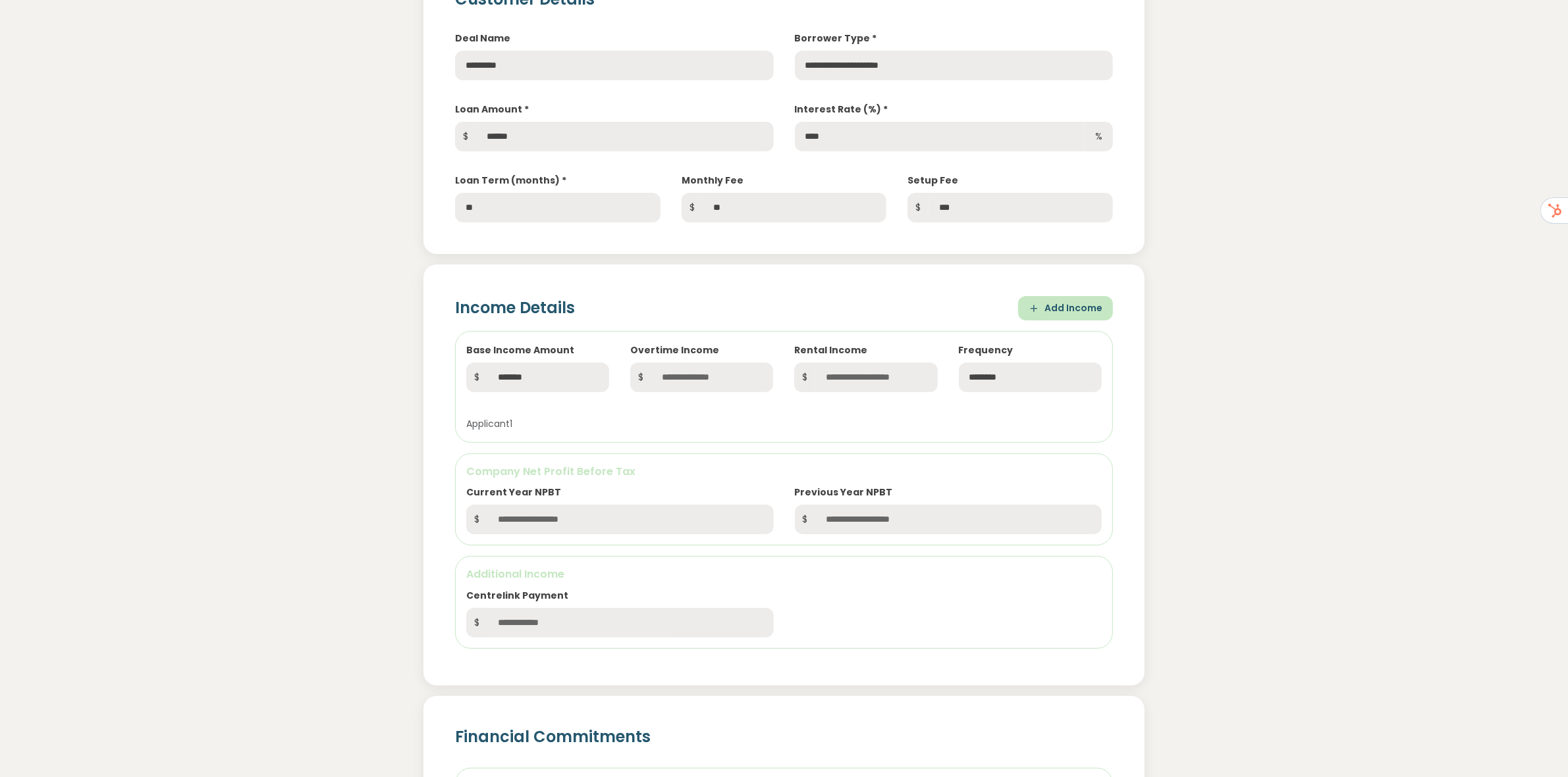
click at [1200, 140] on div "**********" at bounding box center [784, 96] width 891 height 317
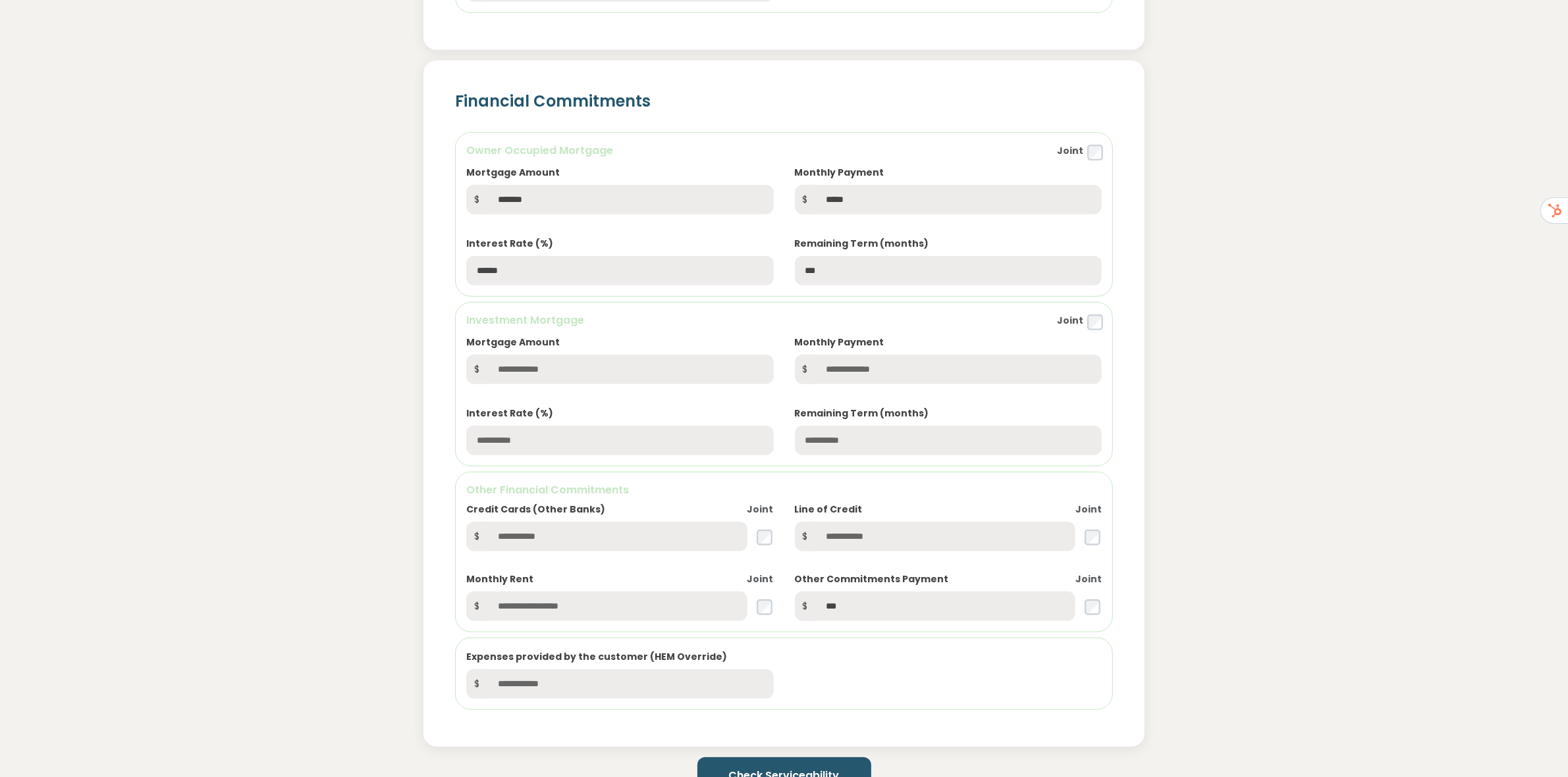
scroll to position [1152, 0]
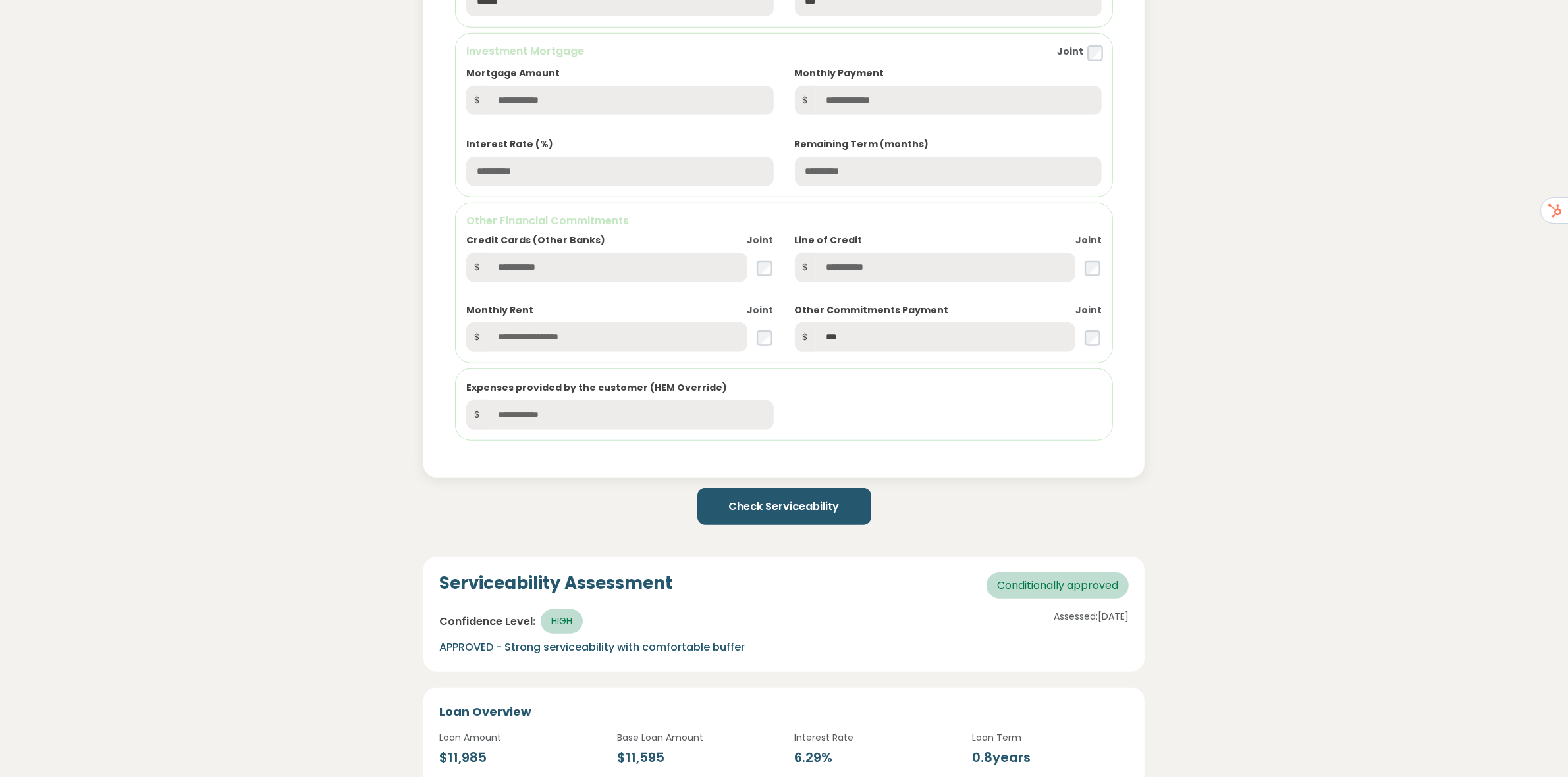
click at [782, 507] on button "Check Serviceability" at bounding box center [785, 506] width 174 height 37
